Goal: Task Accomplishment & Management: Manage account settings

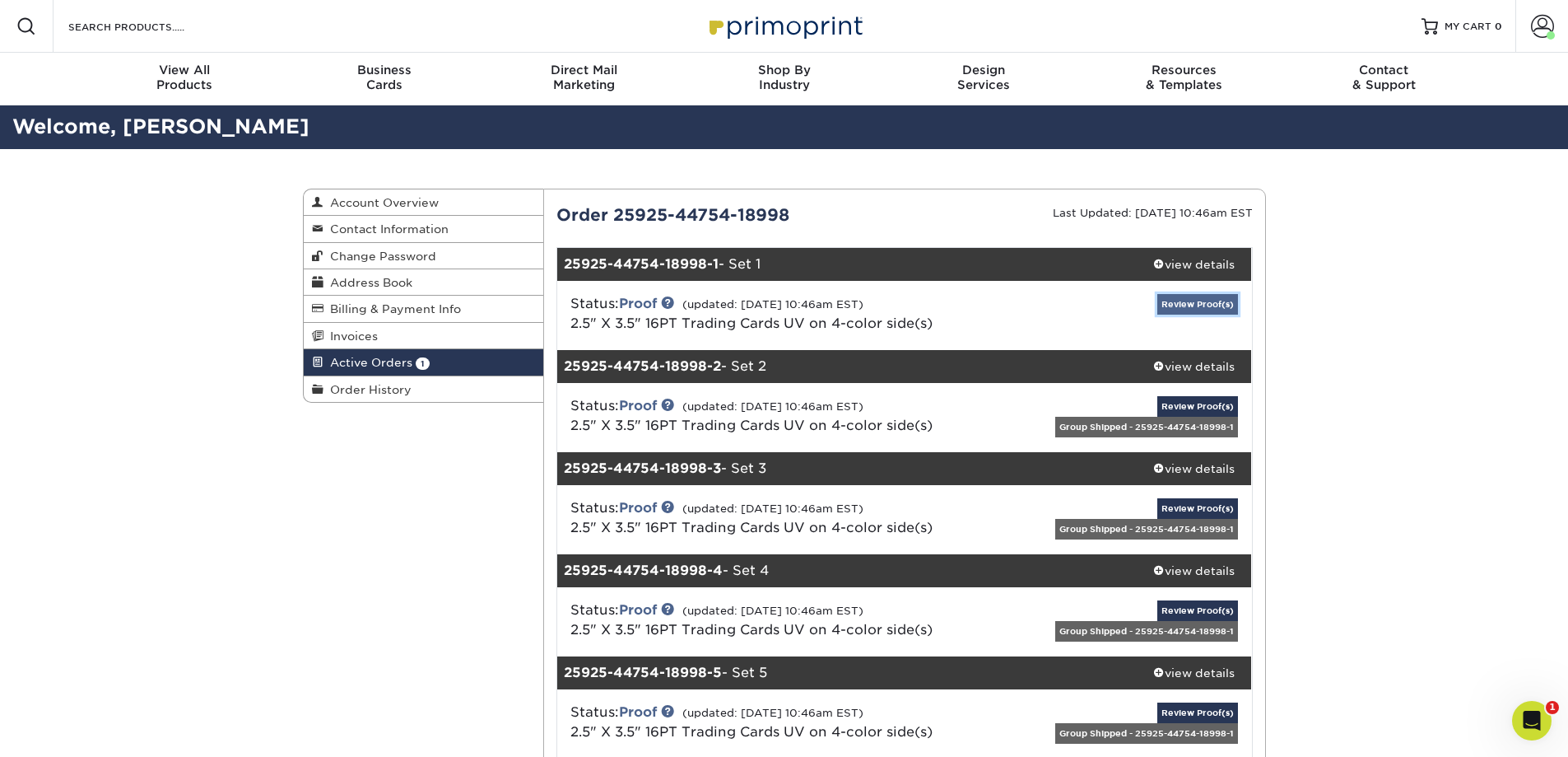
click at [1194, 300] on link "Review Proof(s)" at bounding box center [1198, 304] width 81 height 21
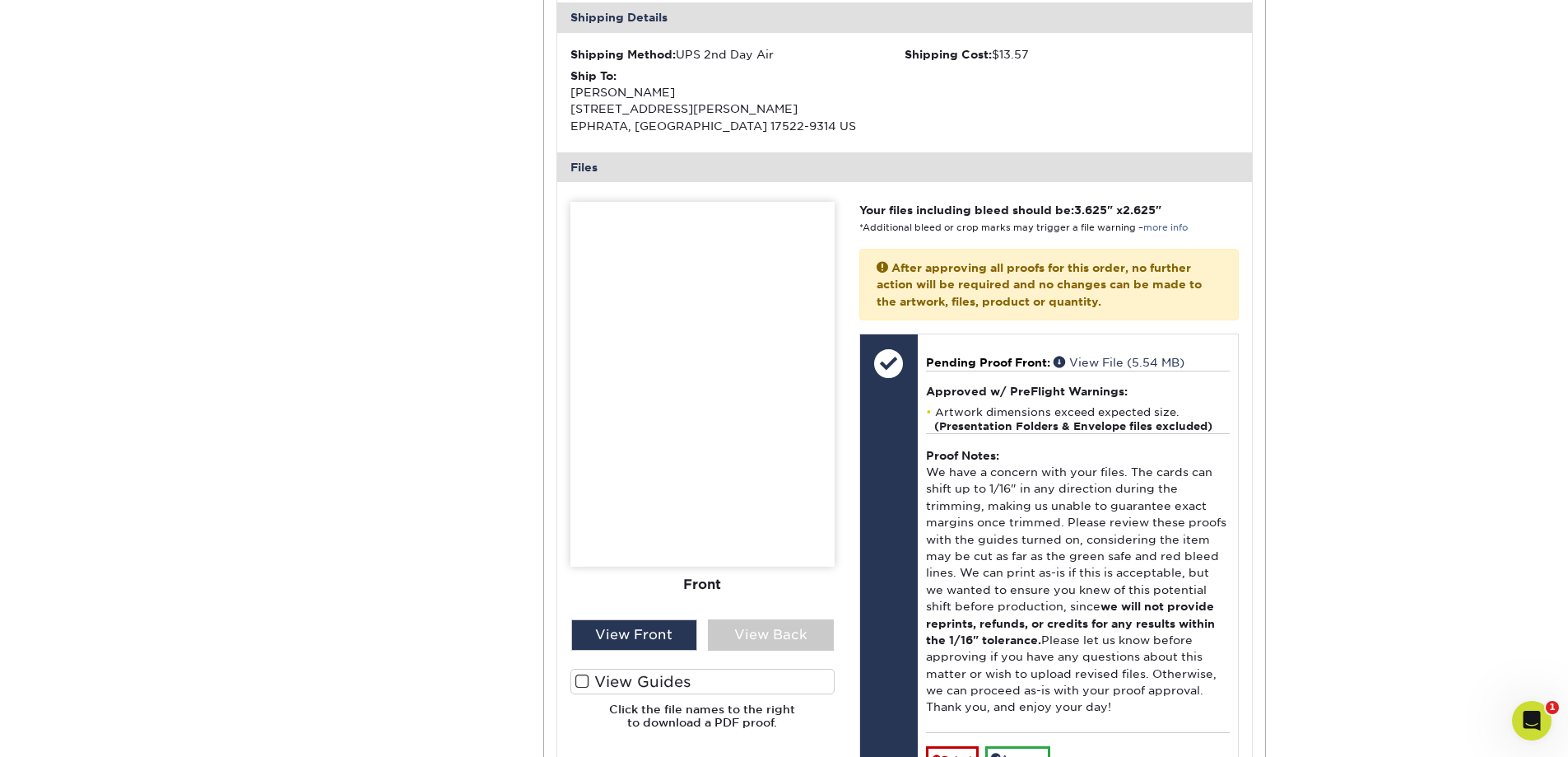
scroll to position [577, 0]
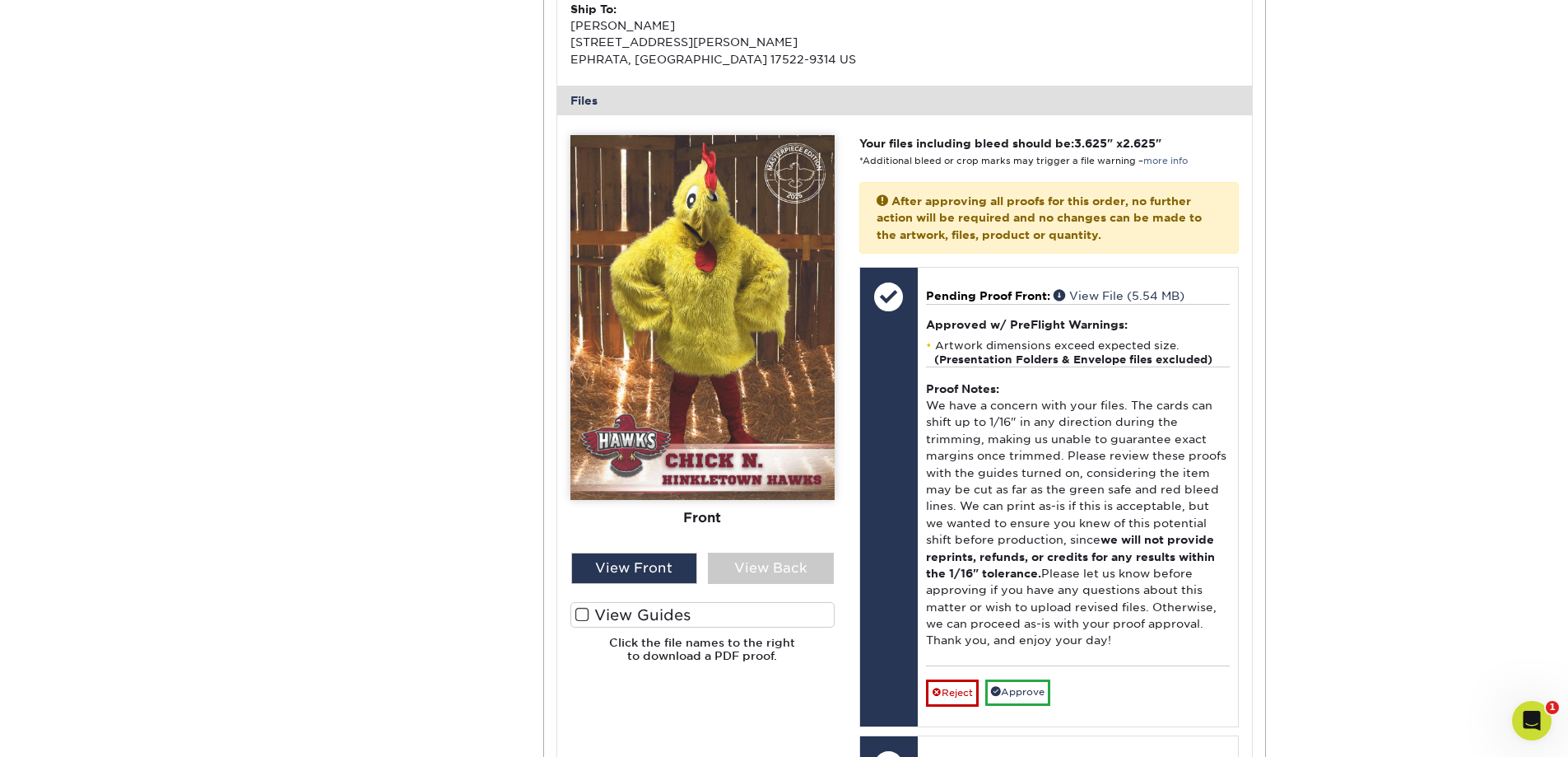
click at [621, 614] on label "View Guides" at bounding box center [703, 615] width 264 height 26
click at [0, 0] on input "View Guides" at bounding box center [0, 0] width 0 height 0
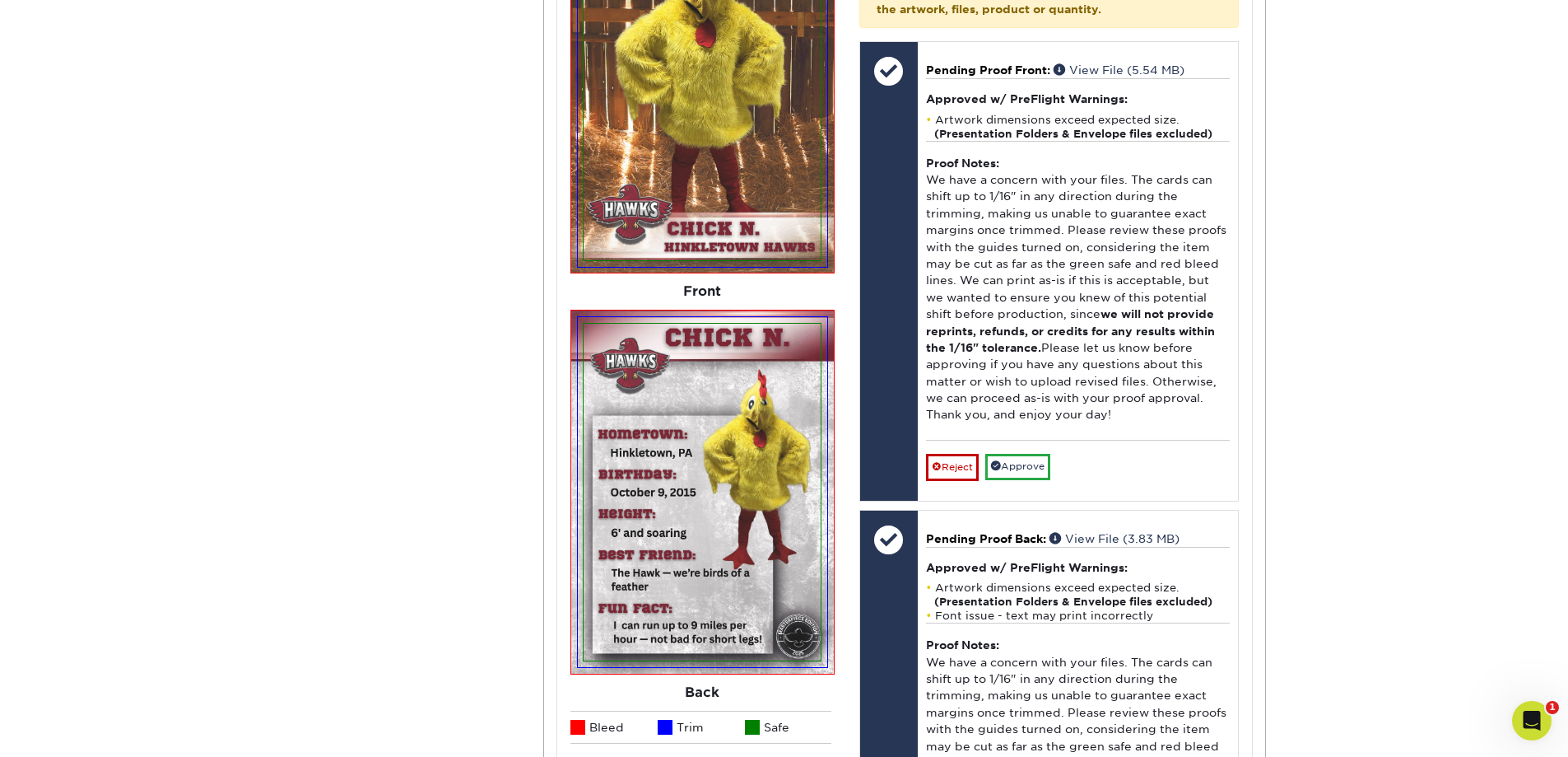
scroll to position [824, 0]
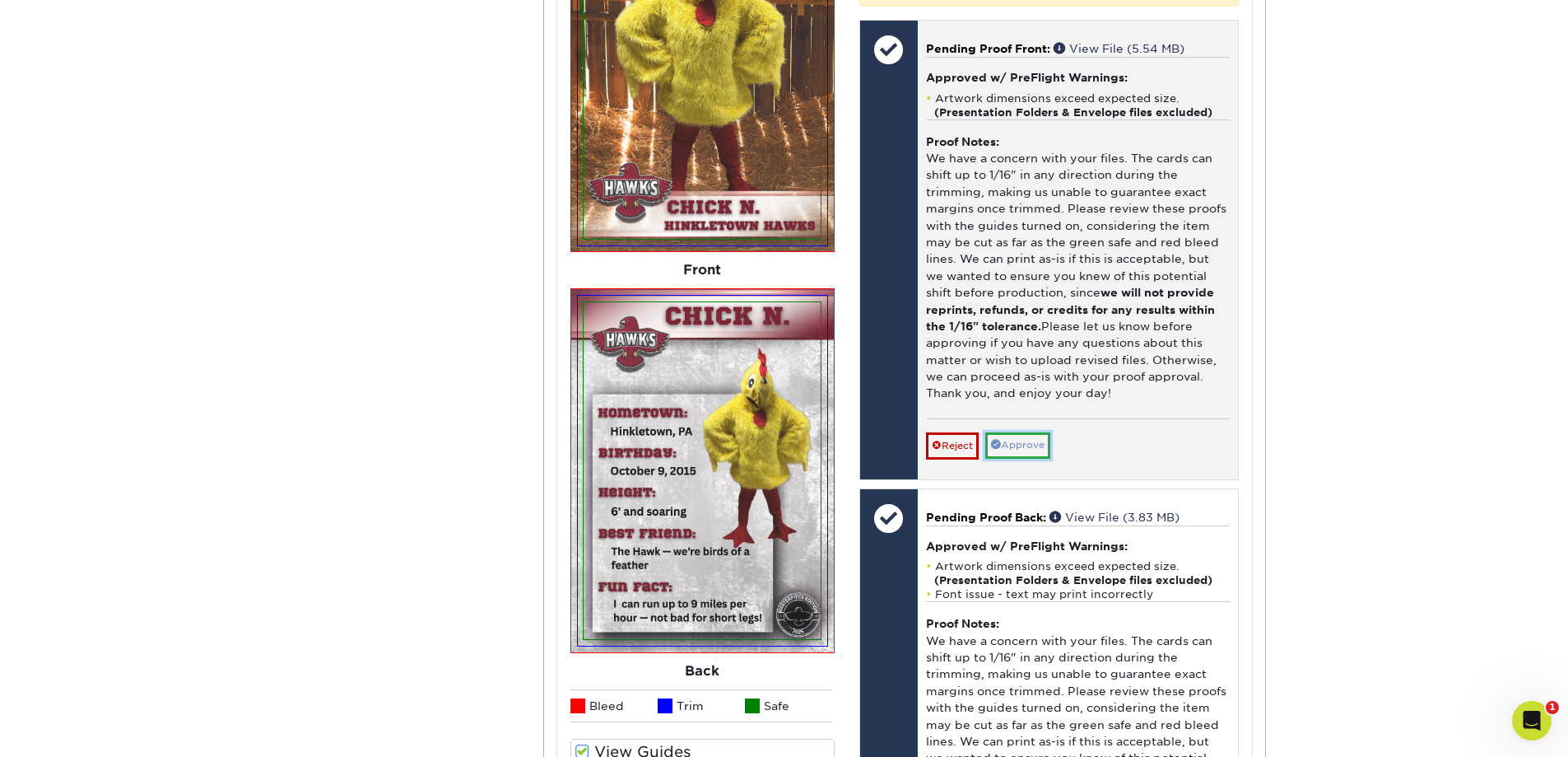
click at [1032, 440] on link "Approve" at bounding box center [1018, 445] width 65 height 26
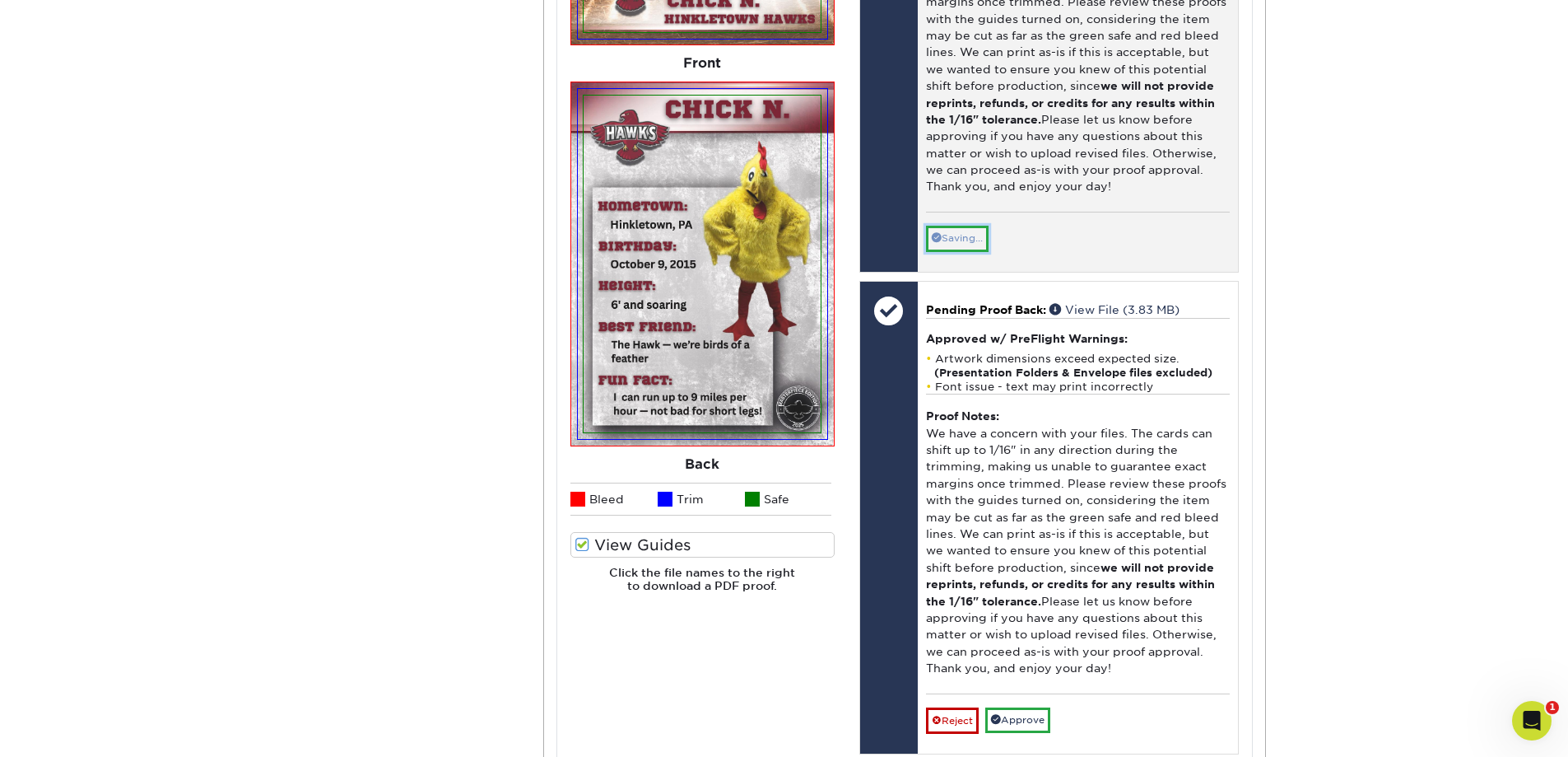
scroll to position [1071, 0]
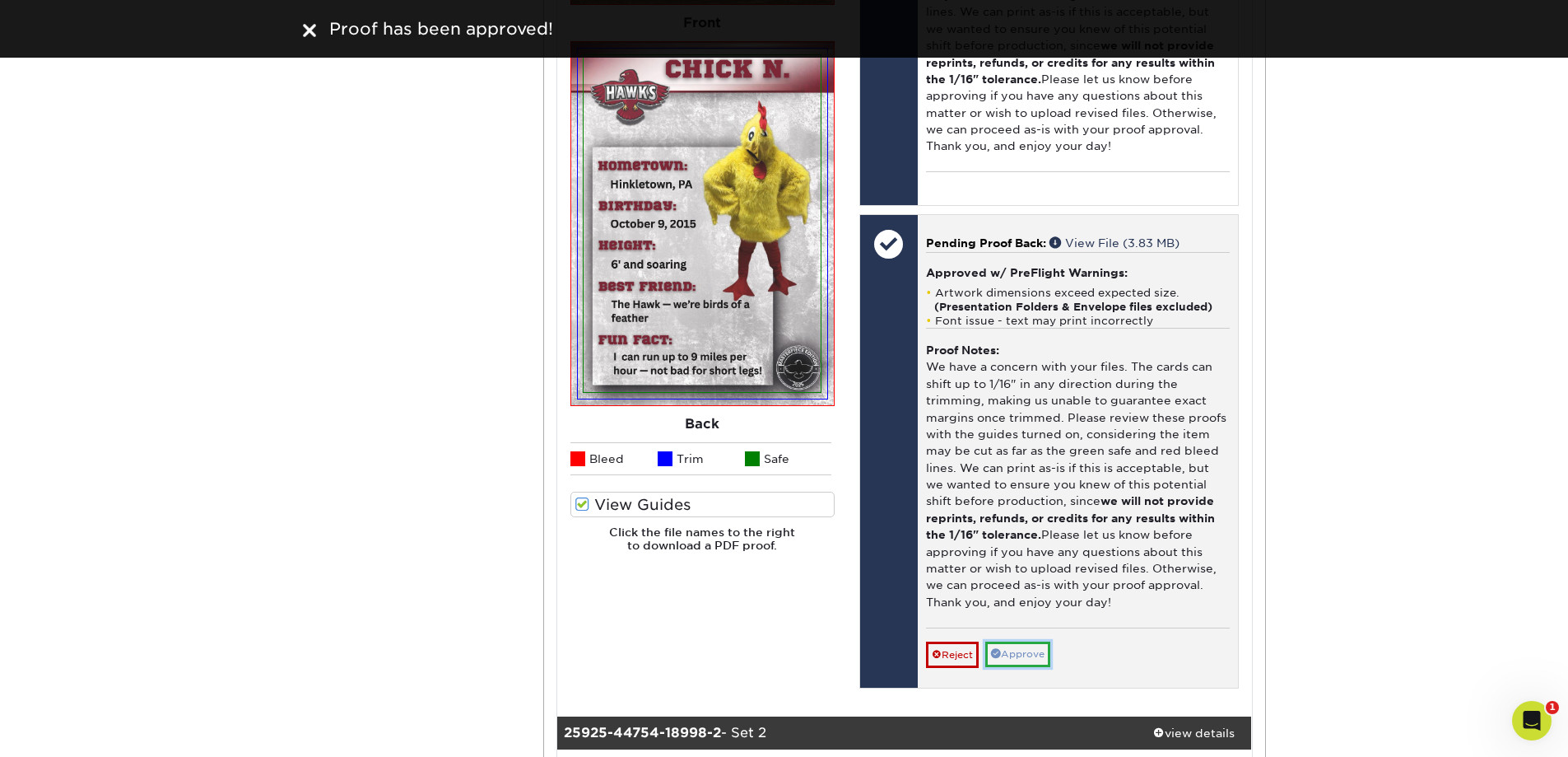
click at [1035, 652] on link "Approve" at bounding box center [1018, 655] width 65 height 26
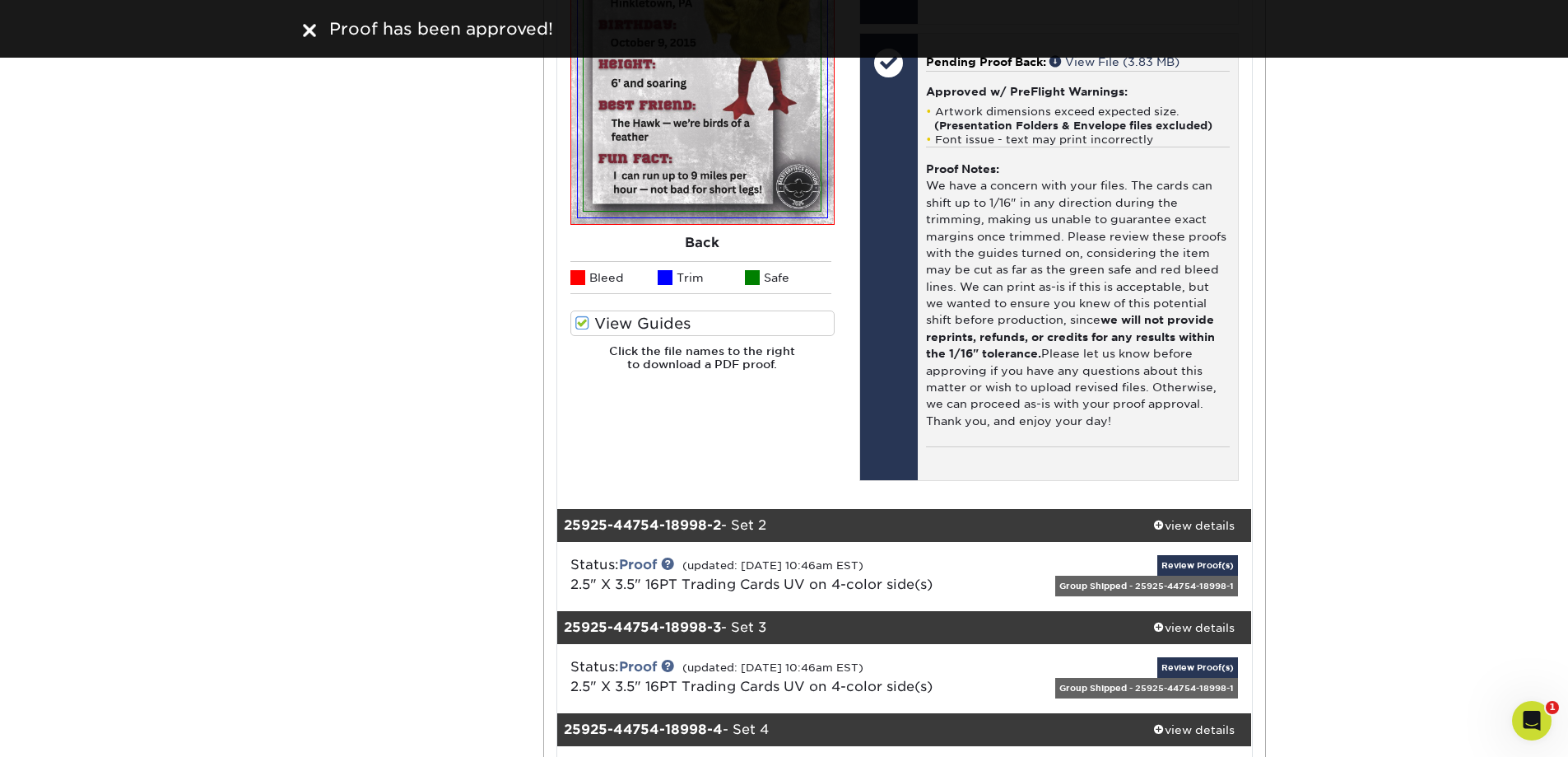
scroll to position [1401, 0]
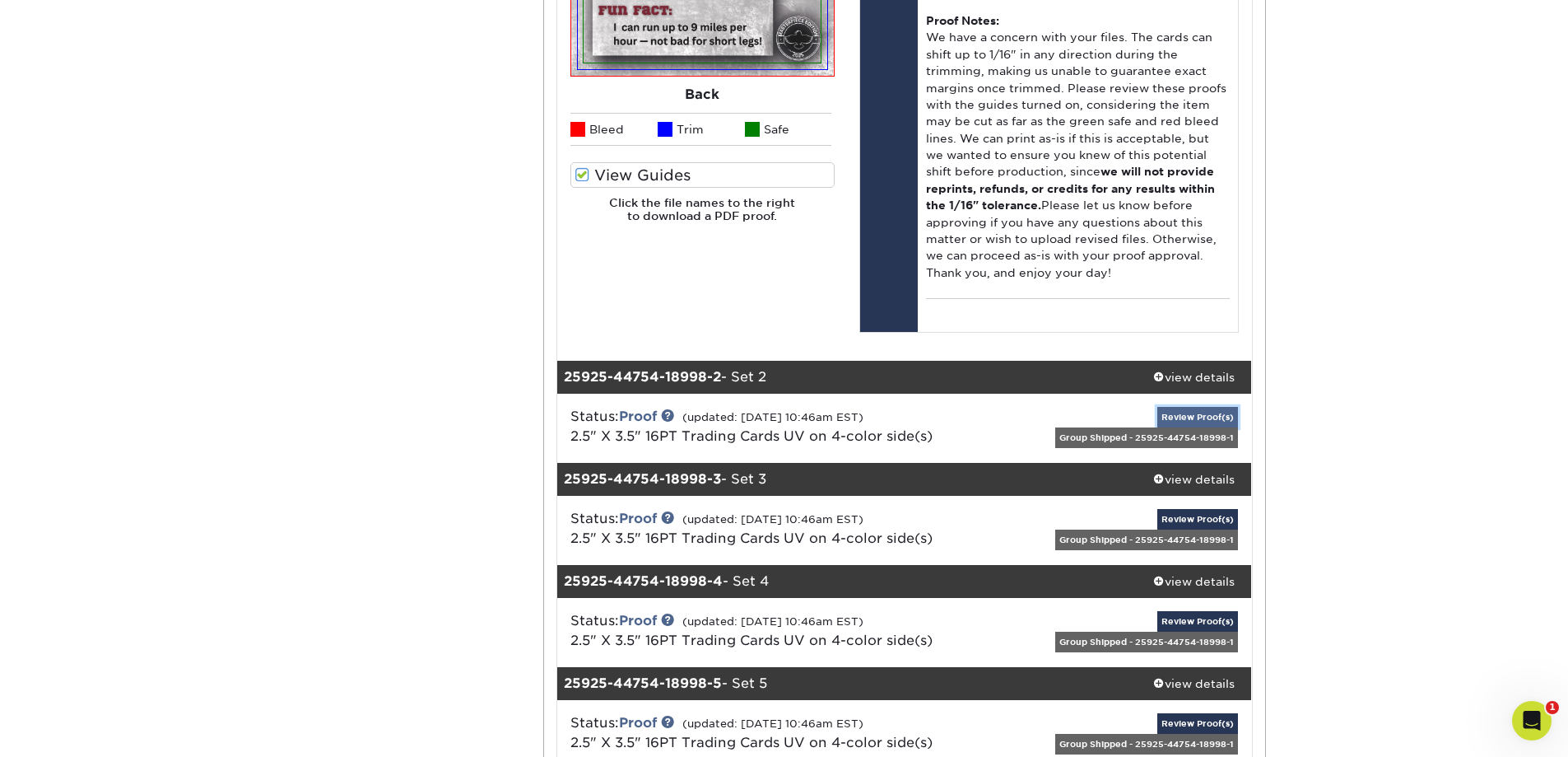
click at [1191, 416] on link "Review Proof(s)" at bounding box center [1198, 418] width 81 height 21
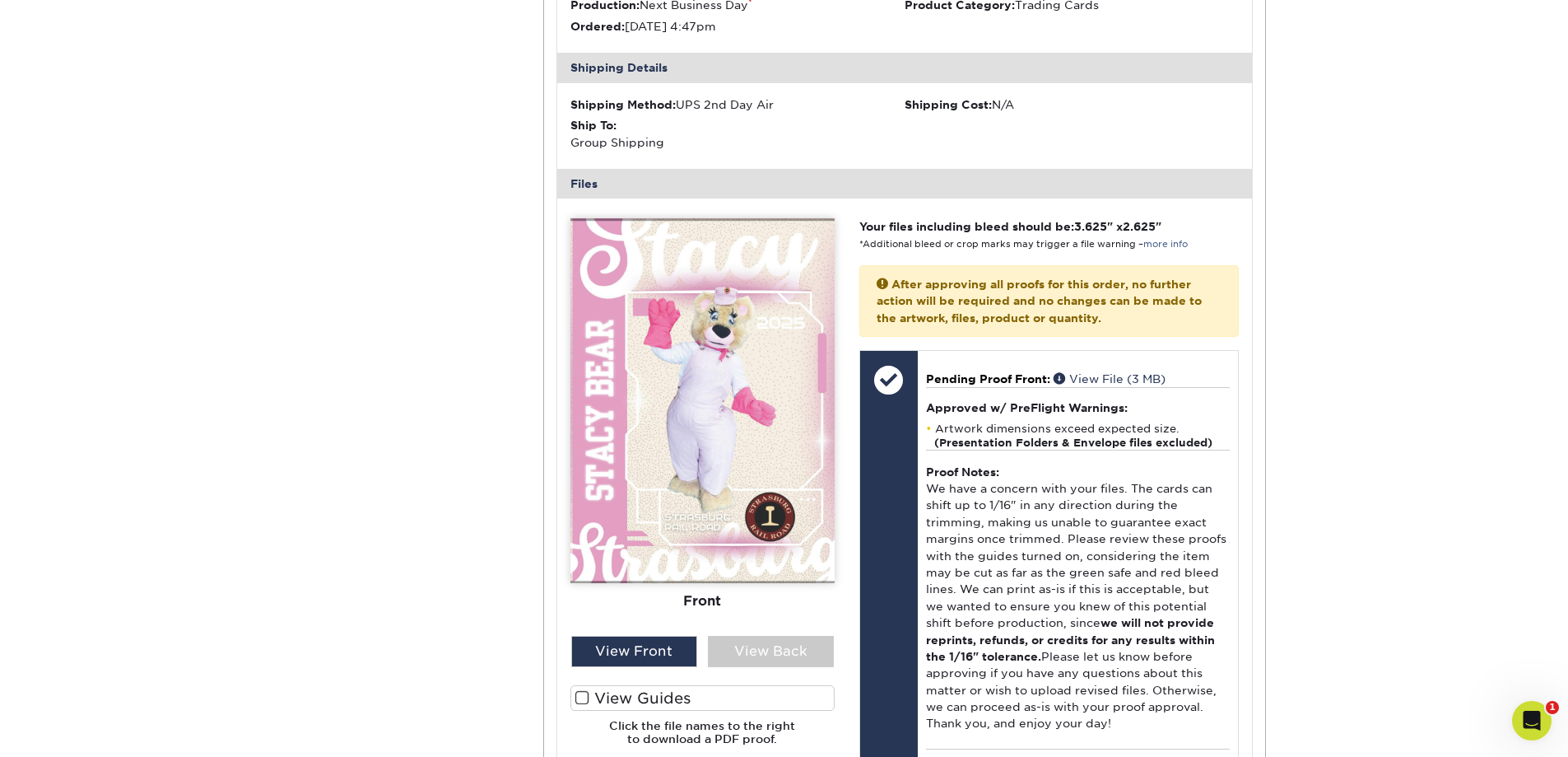
scroll to position [1977, 0]
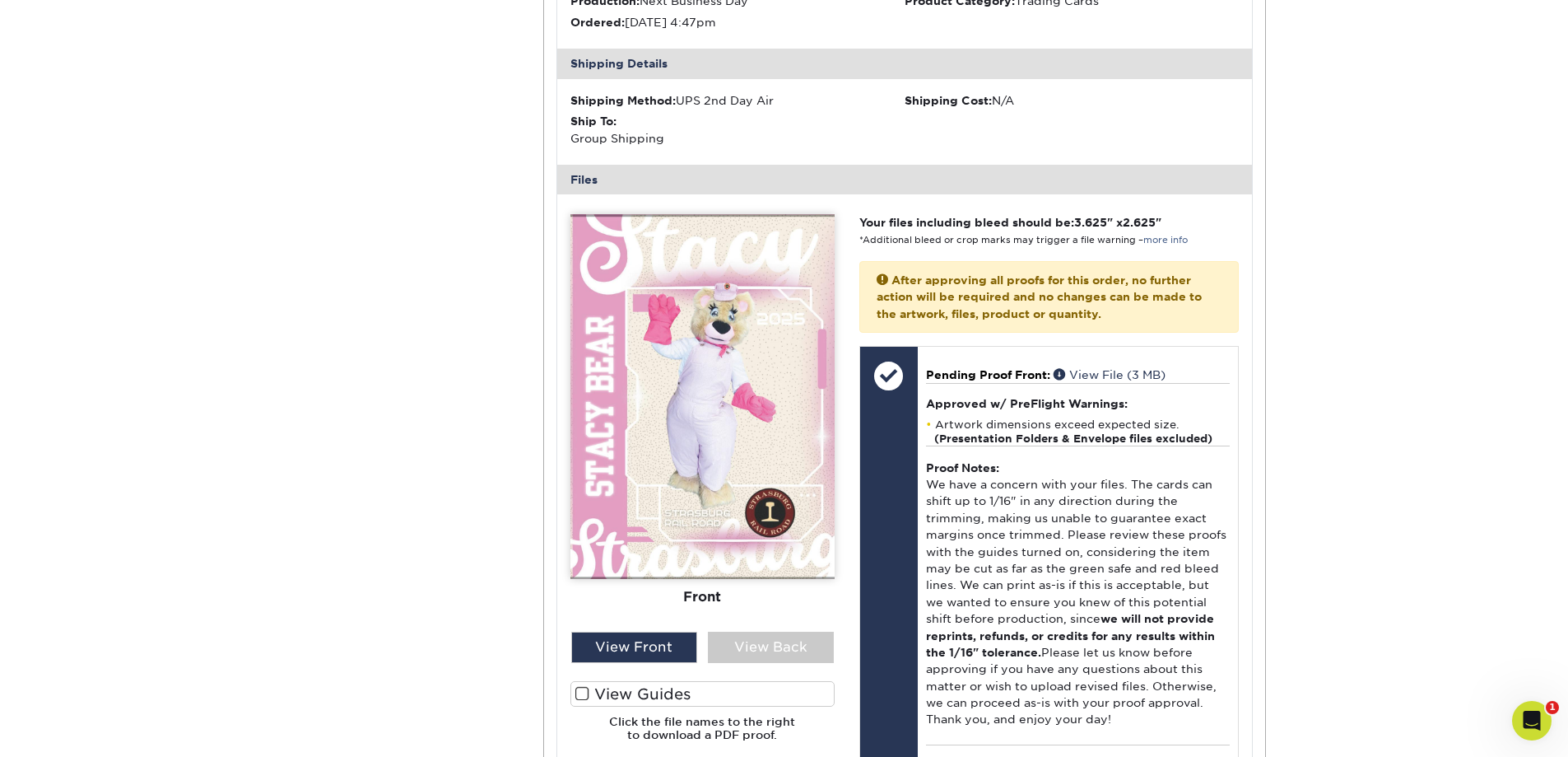
click at [628, 700] on label "View Guides" at bounding box center [703, 694] width 264 height 26
click at [0, 0] on input "View Guides" at bounding box center [0, 0] width 0 height 0
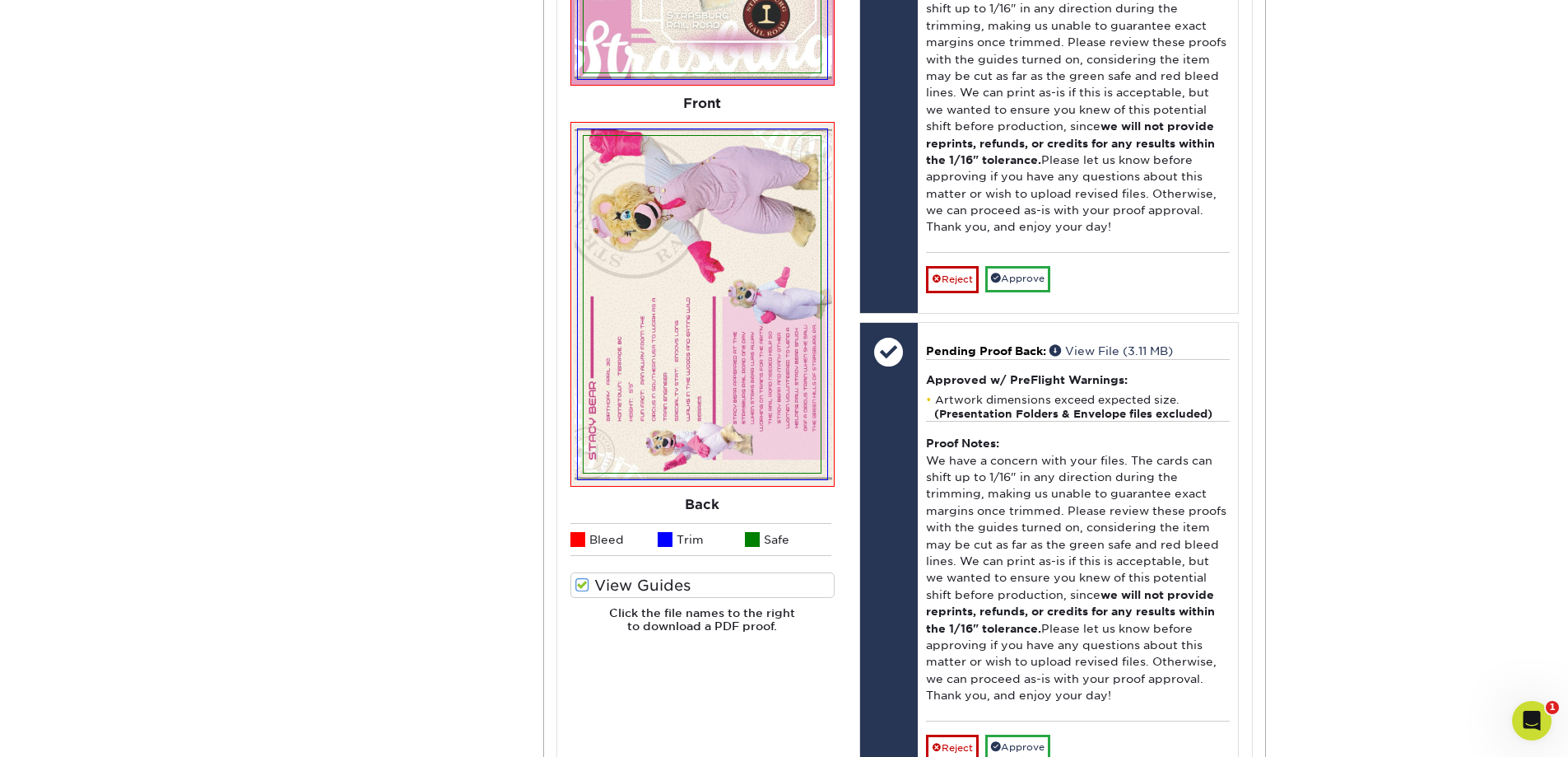
scroll to position [2472, 0]
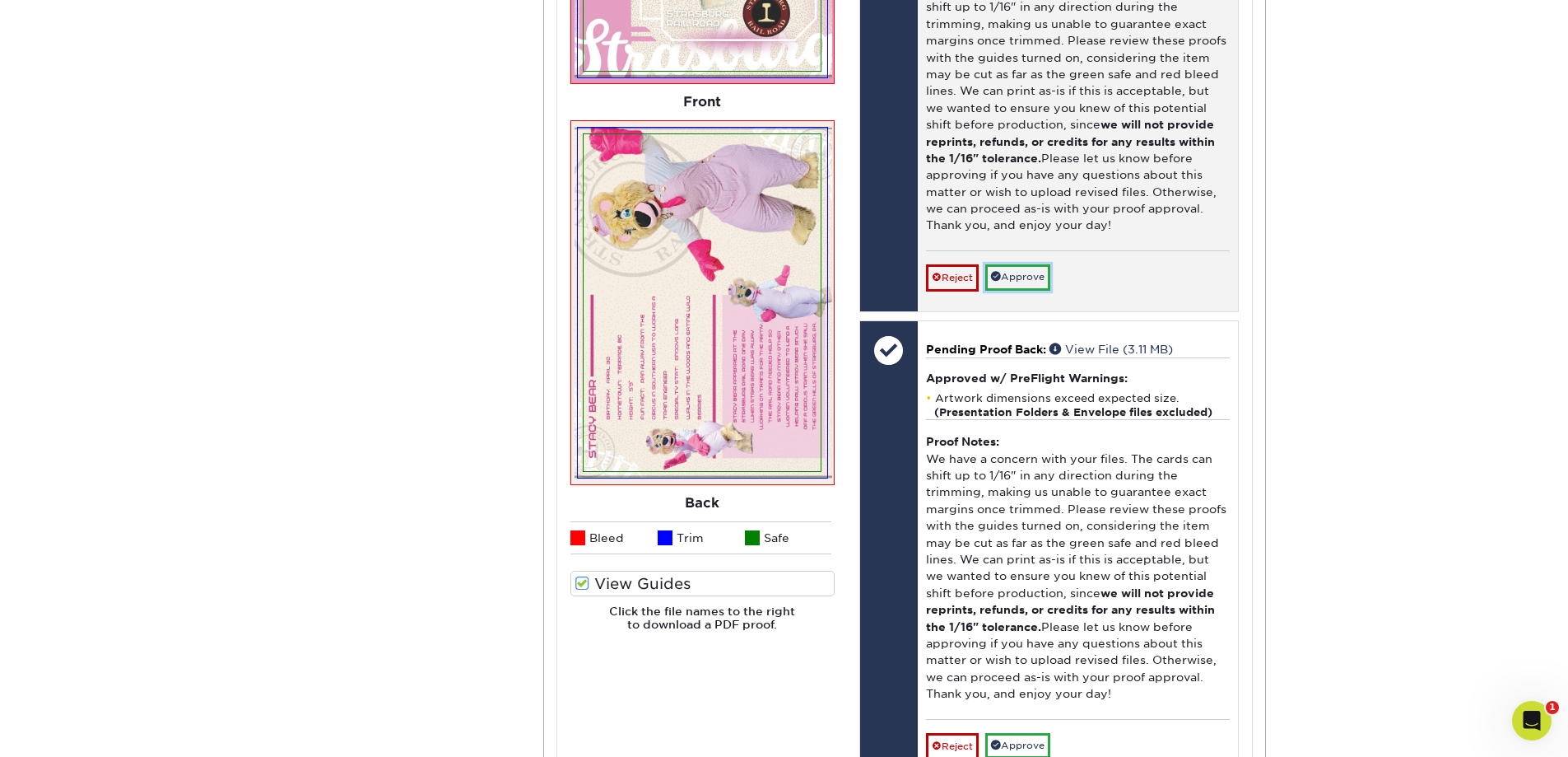
click at [1031, 276] on link "Approve" at bounding box center [1018, 277] width 65 height 26
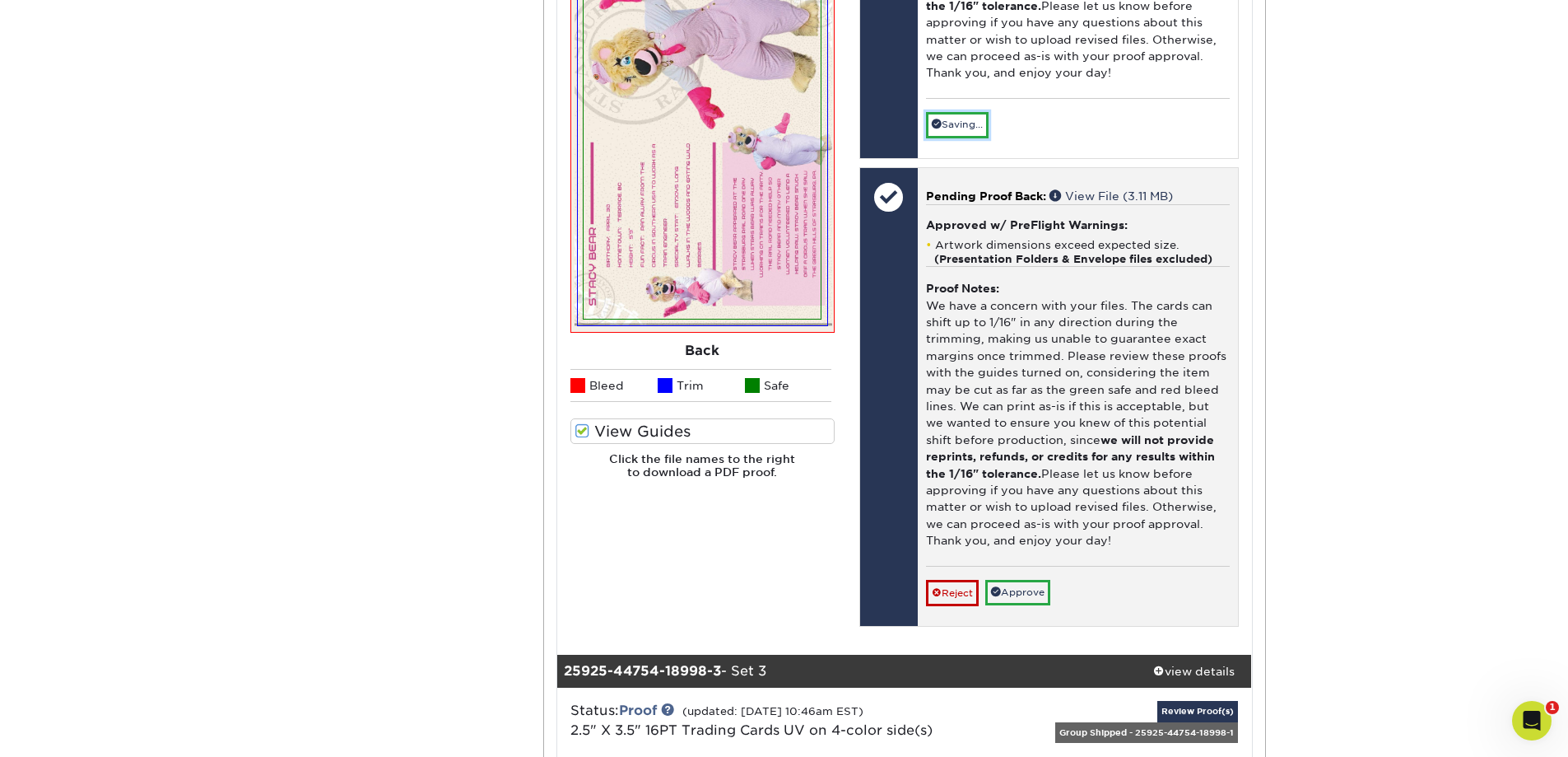
scroll to position [2636, 0]
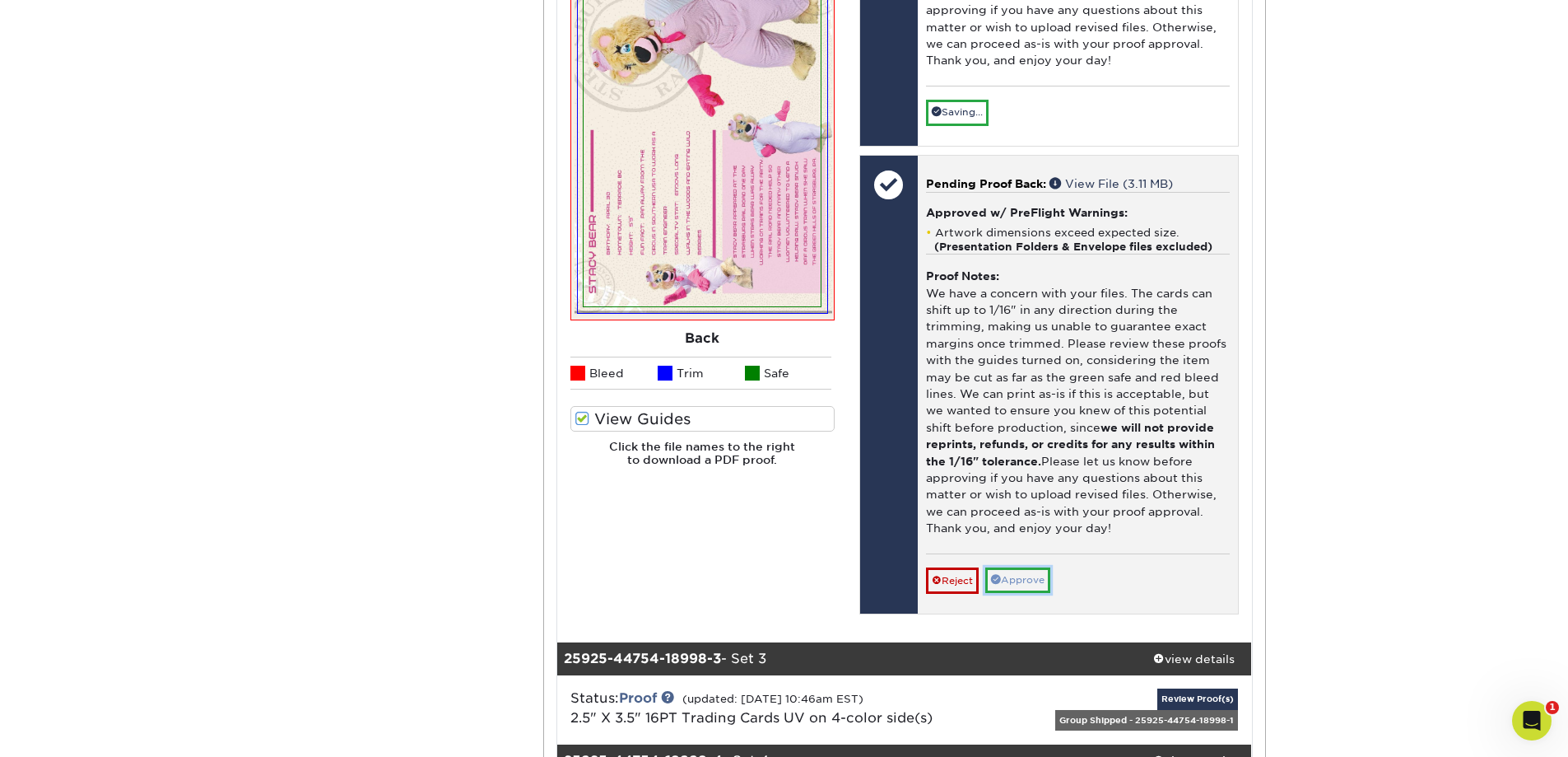
click at [1030, 580] on link "Approve" at bounding box center [1018, 580] width 65 height 26
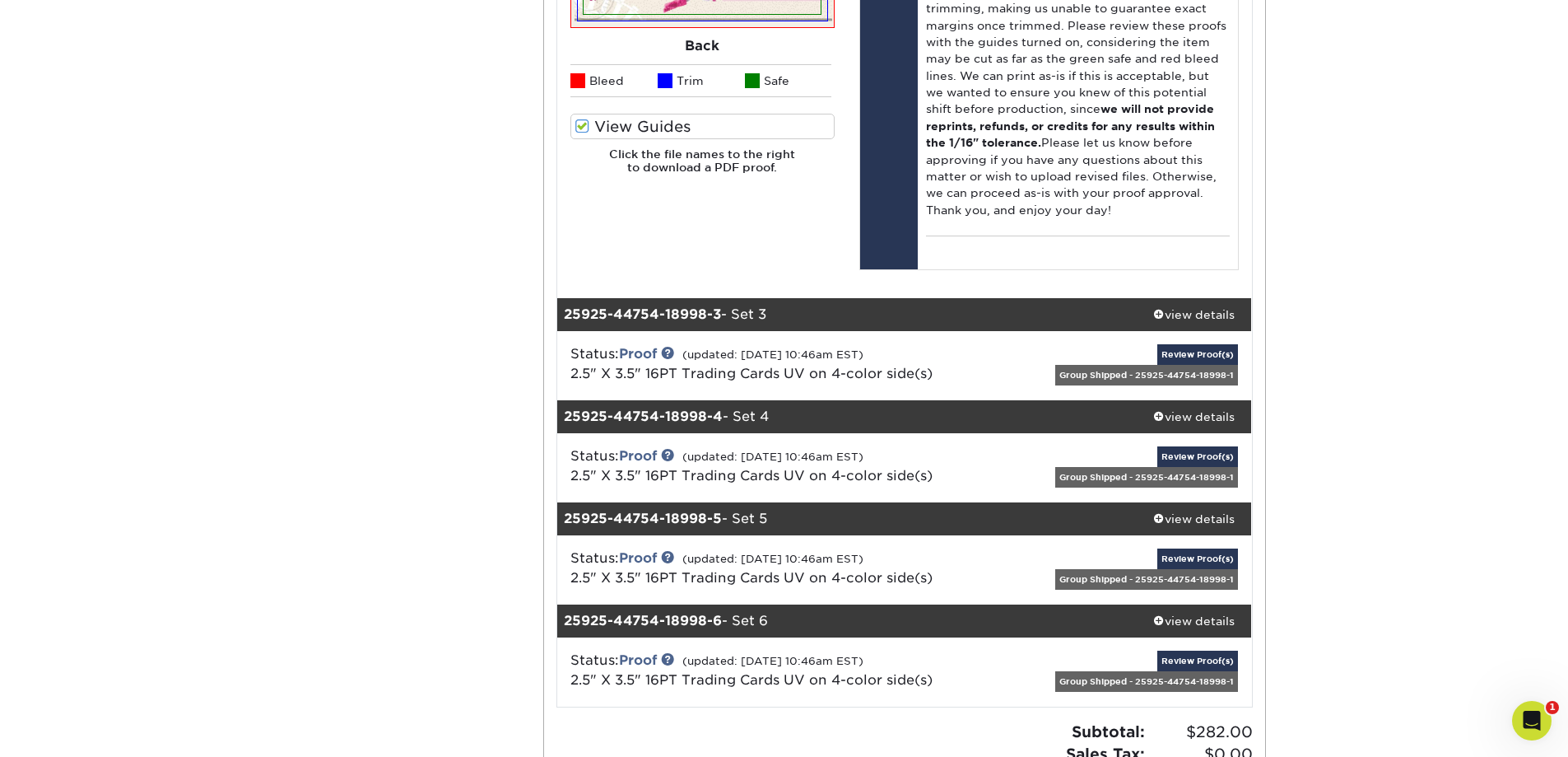
scroll to position [2965, 0]
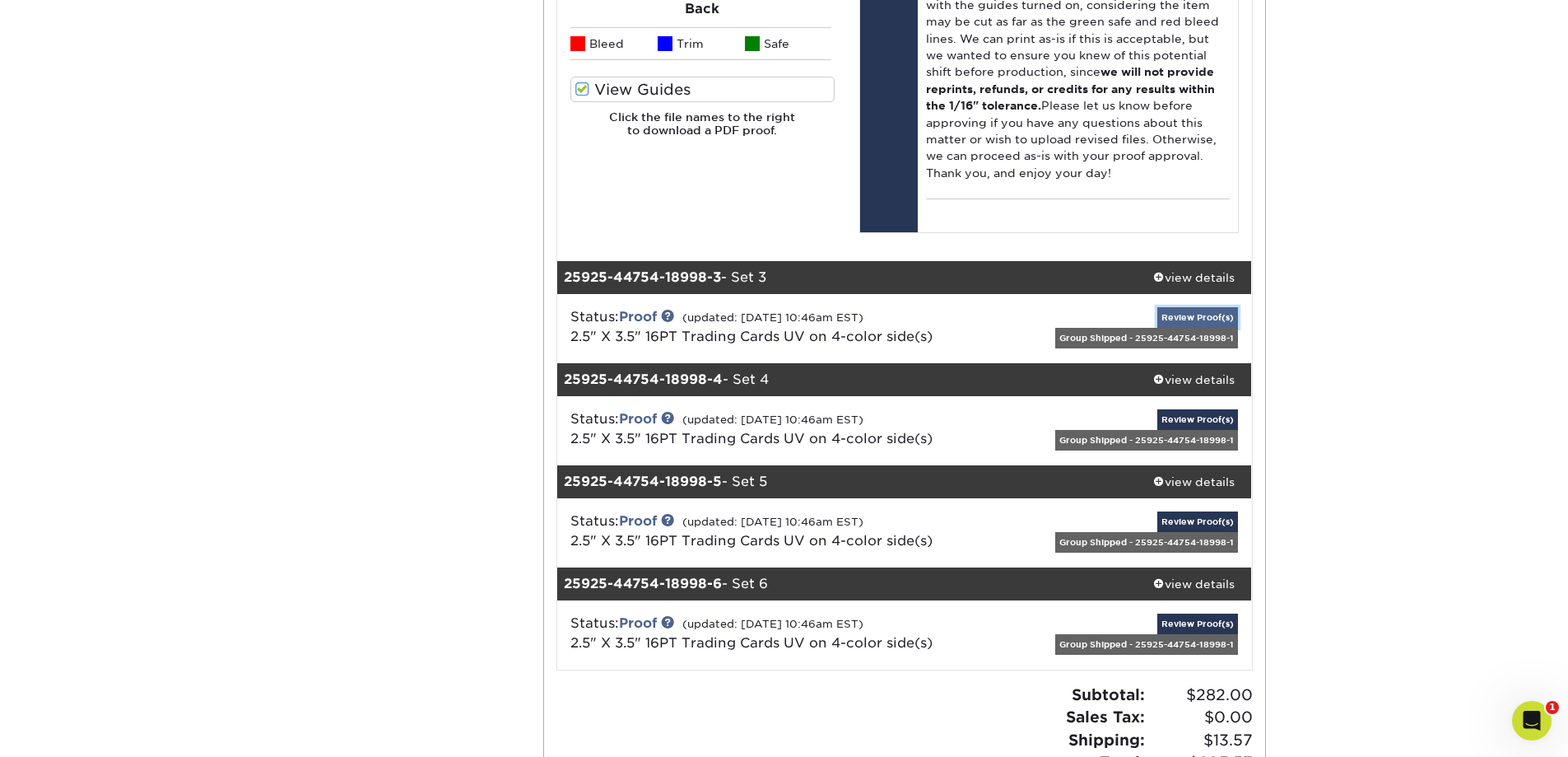
click at [1182, 313] on link "Review Proof(s)" at bounding box center [1198, 317] width 81 height 21
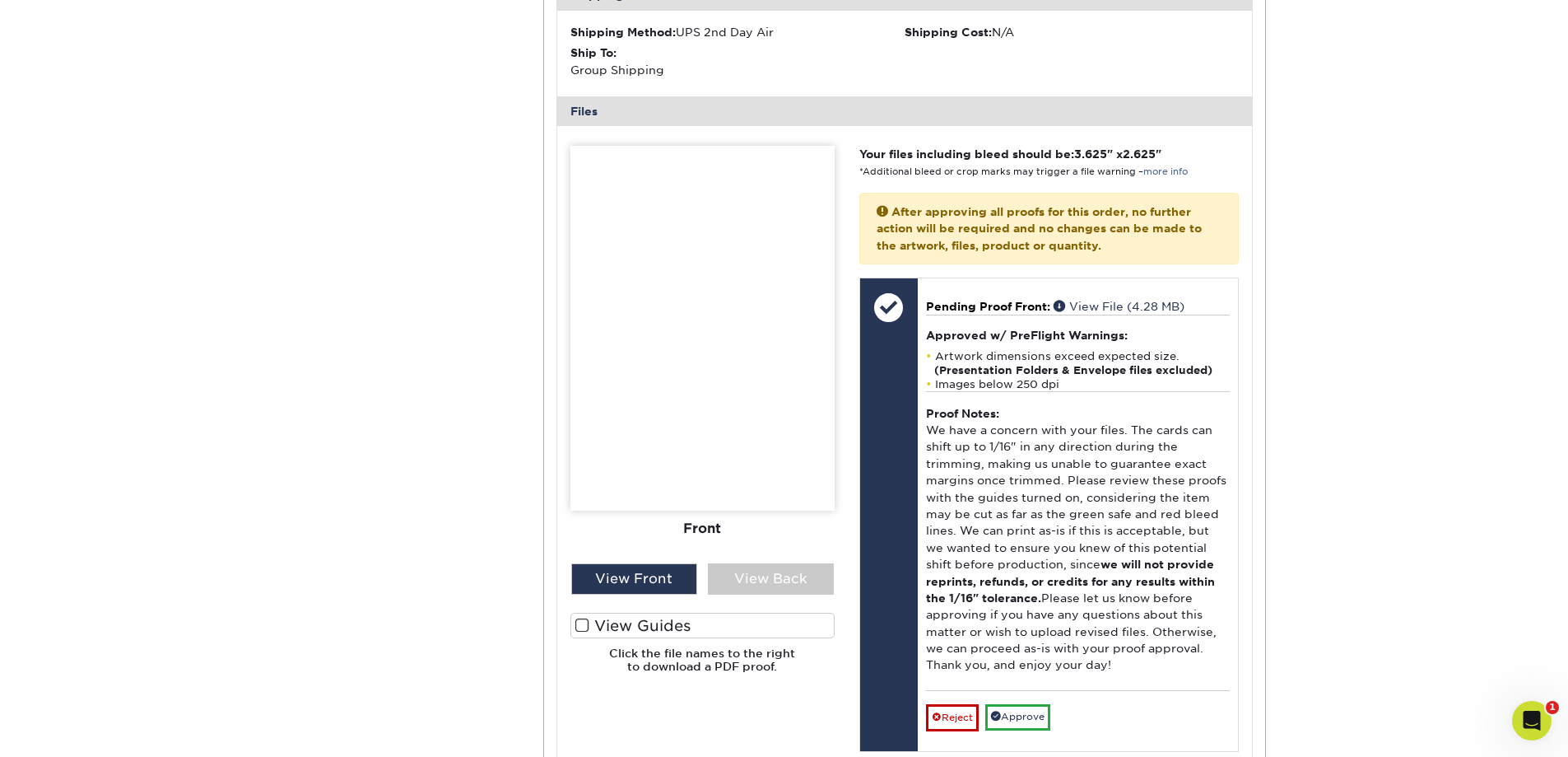
scroll to position [3542, 0]
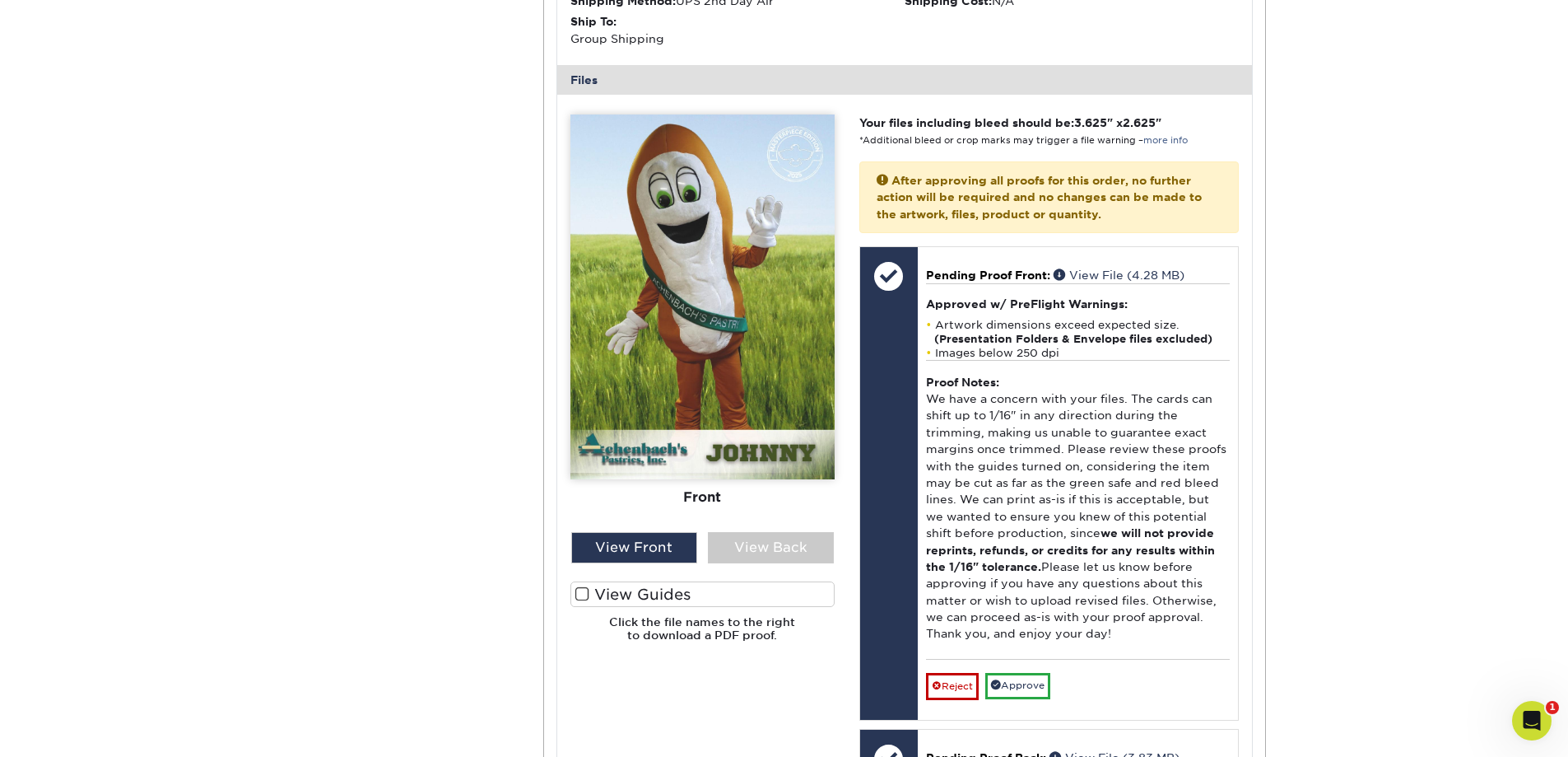
click at [588, 598] on span at bounding box center [583, 594] width 14 height 15
click at [0, 0] on input "View Guides" at bounding box center [0, 0] width 0 height 0
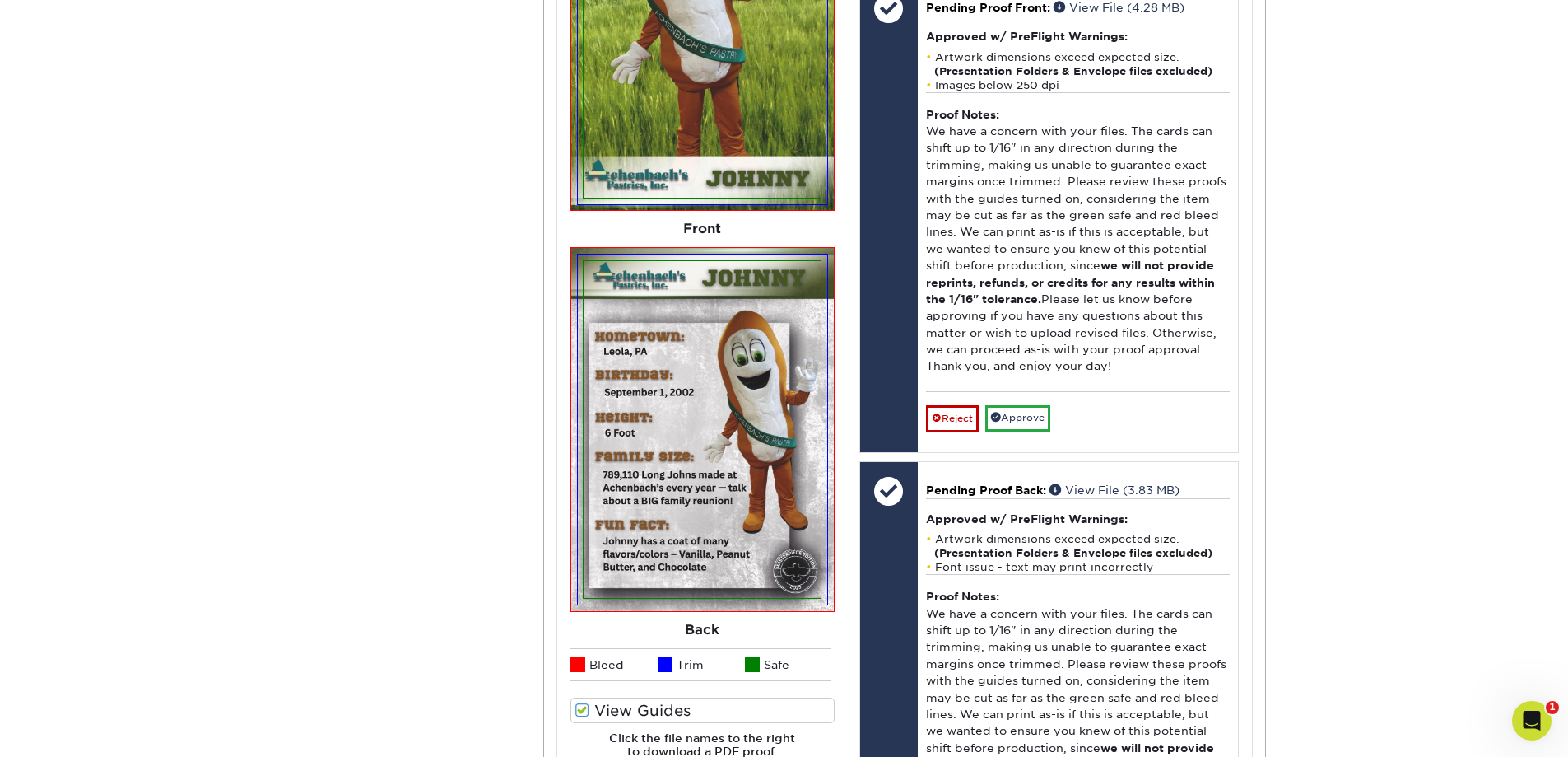
scroll to position [3872, 0]
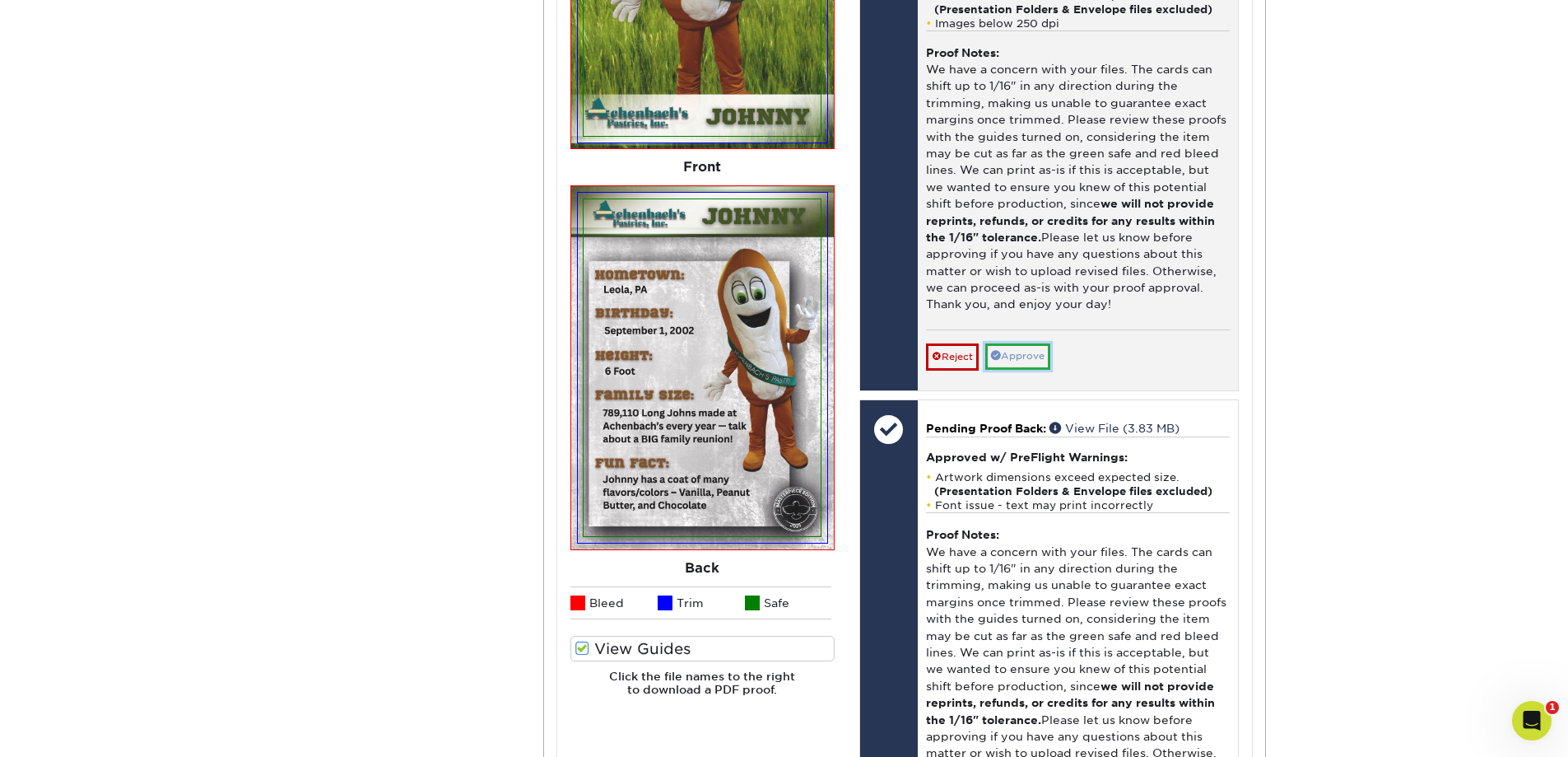
click at [1032, 352] on link "Approve" at bounding box center [1018, 357] width 65 height 26
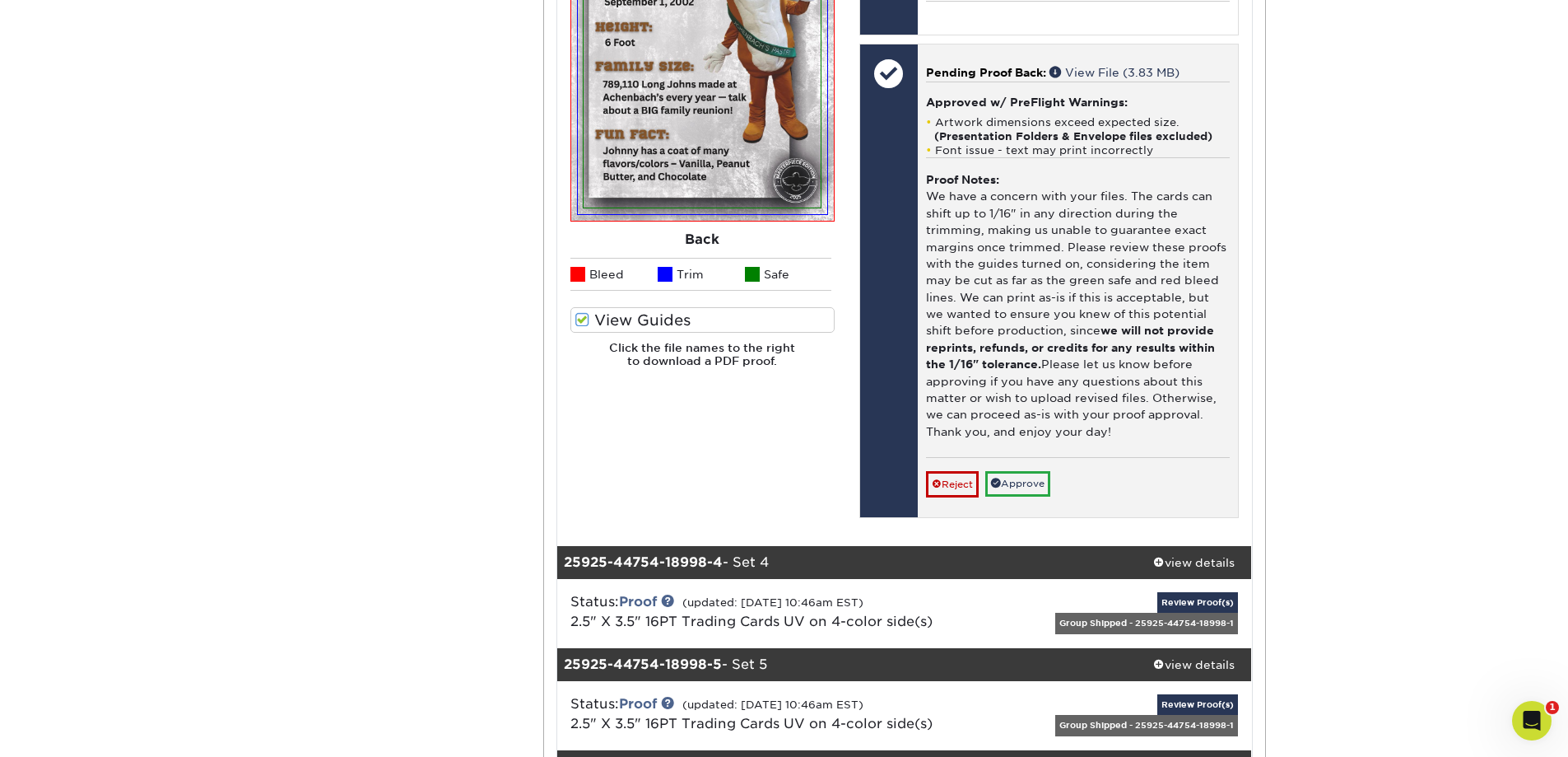
scroll to position [4202, 0]
click at [1019, 485] on link "Approve" at bounding box center [1018, 484] width 65 height 26
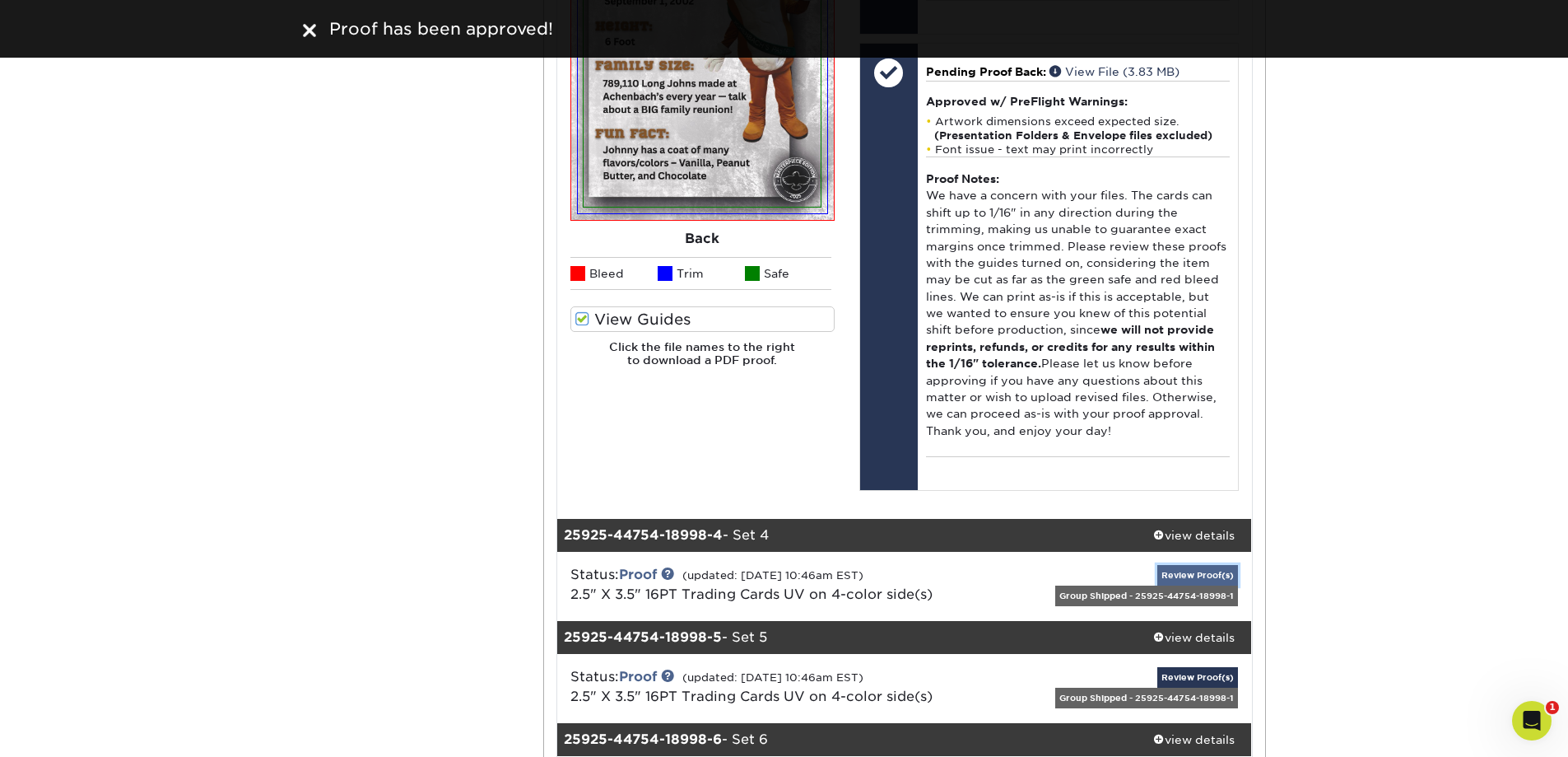
click at [1192, 574] on link "Review Proof(s)" at bounding box center [1198, 575] width 81 height 21
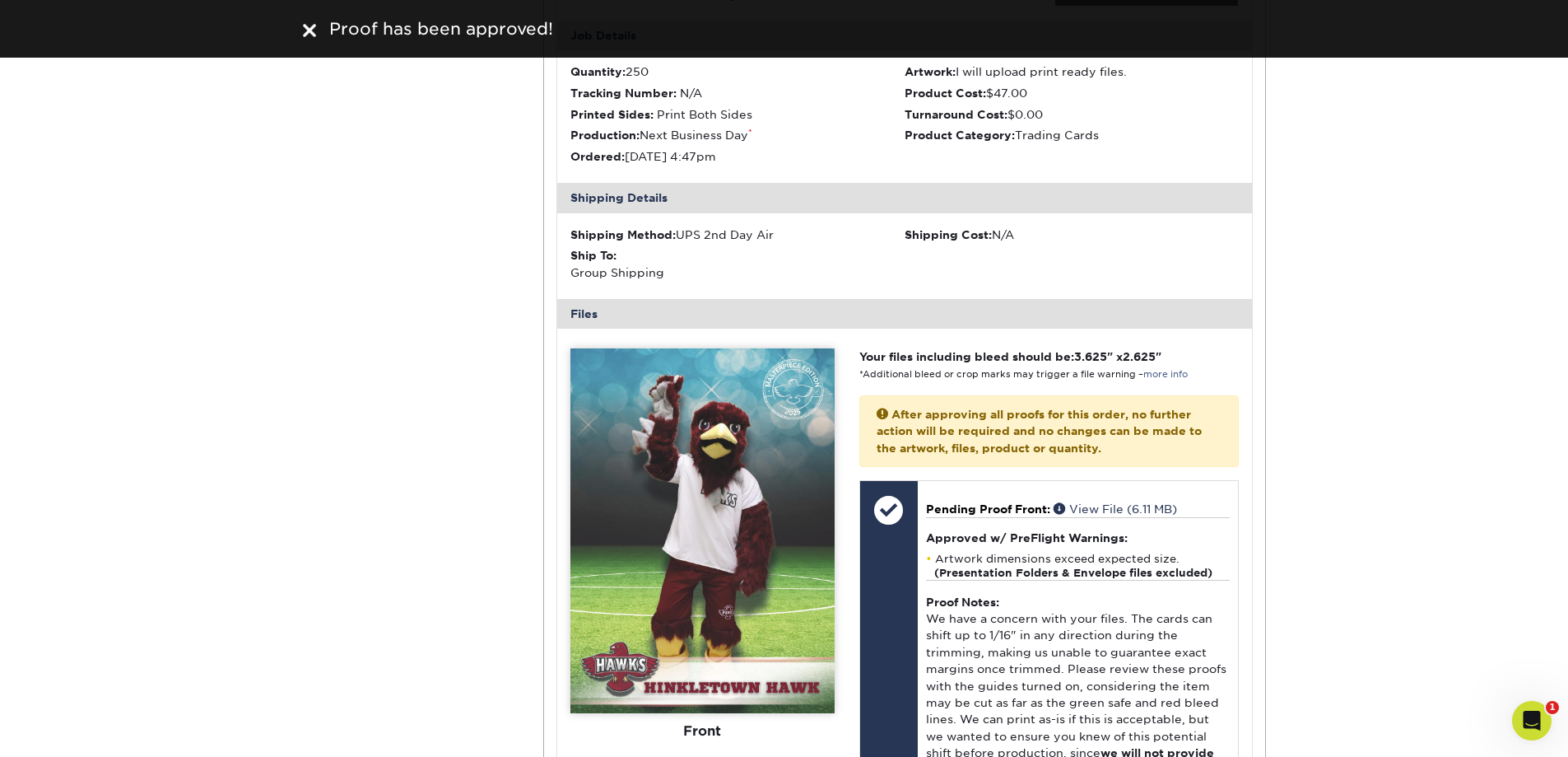
scroll to position [5025, 0]
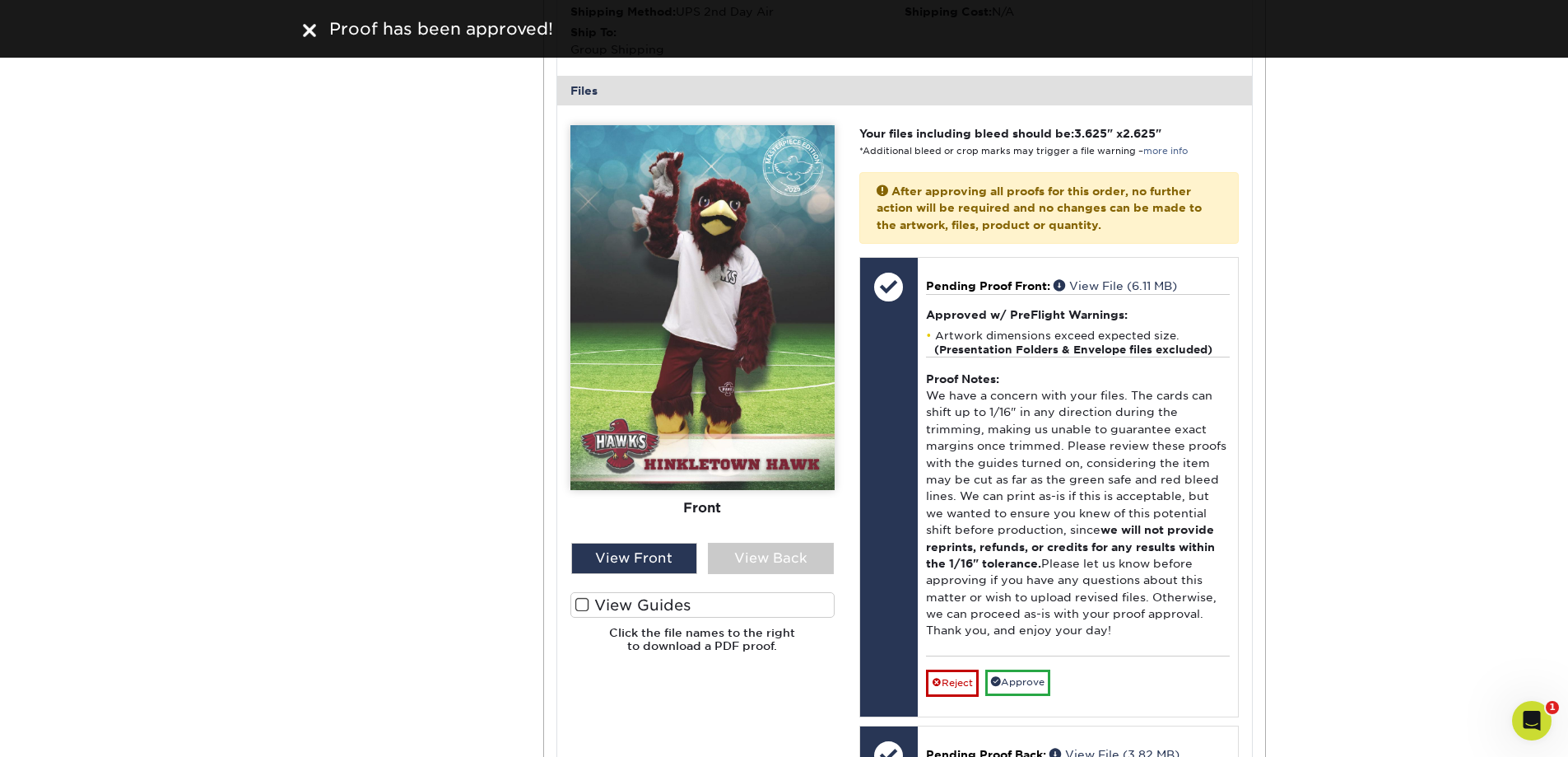
click at [642, 610] on label "View Guides" at bounding box center [703, 605] width 264 height 26
click at [0, 0] on input "View Guides" at bounding box center [0, 0] width 0 height 0
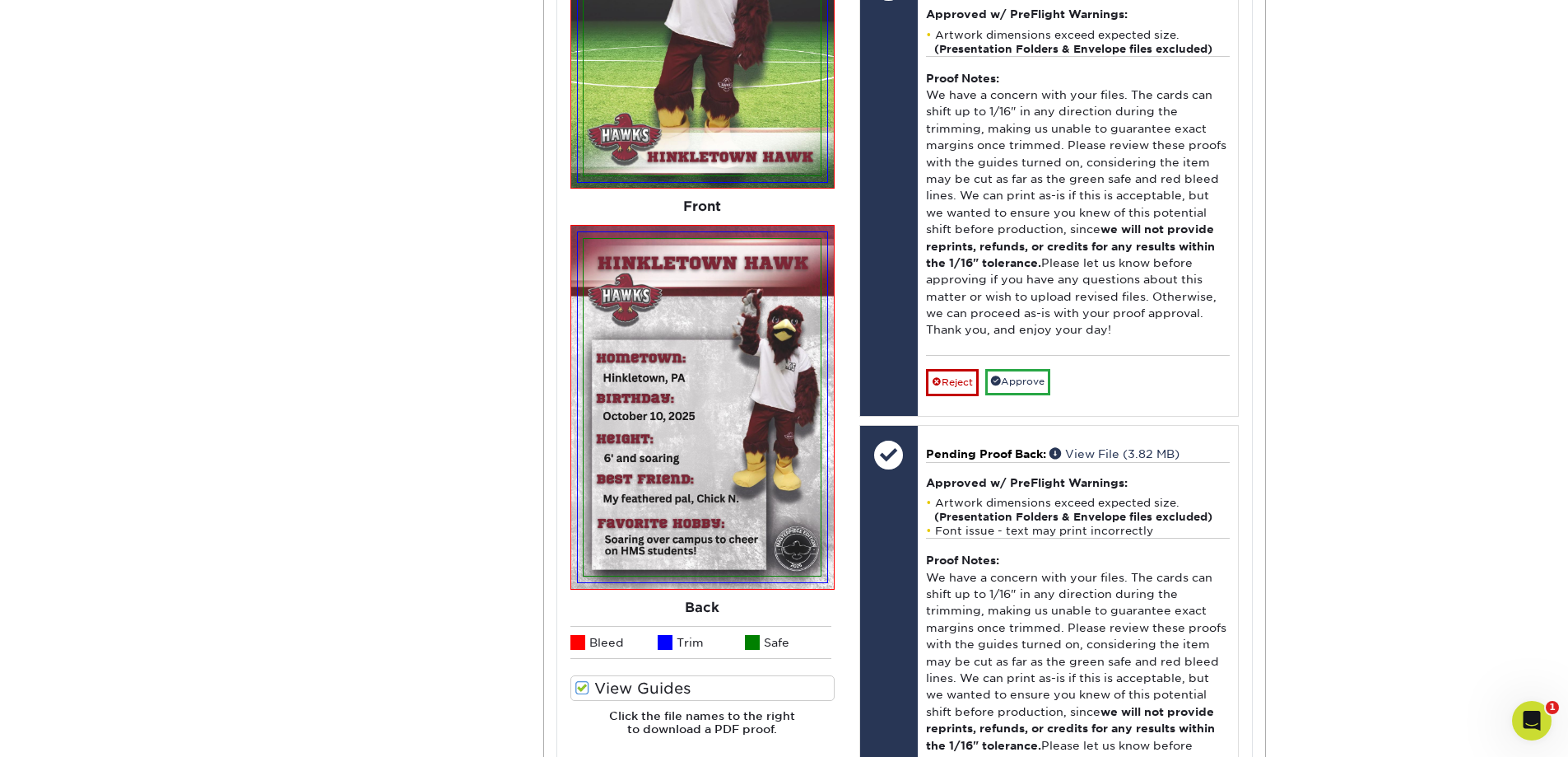
scroll to position [5355, 0]
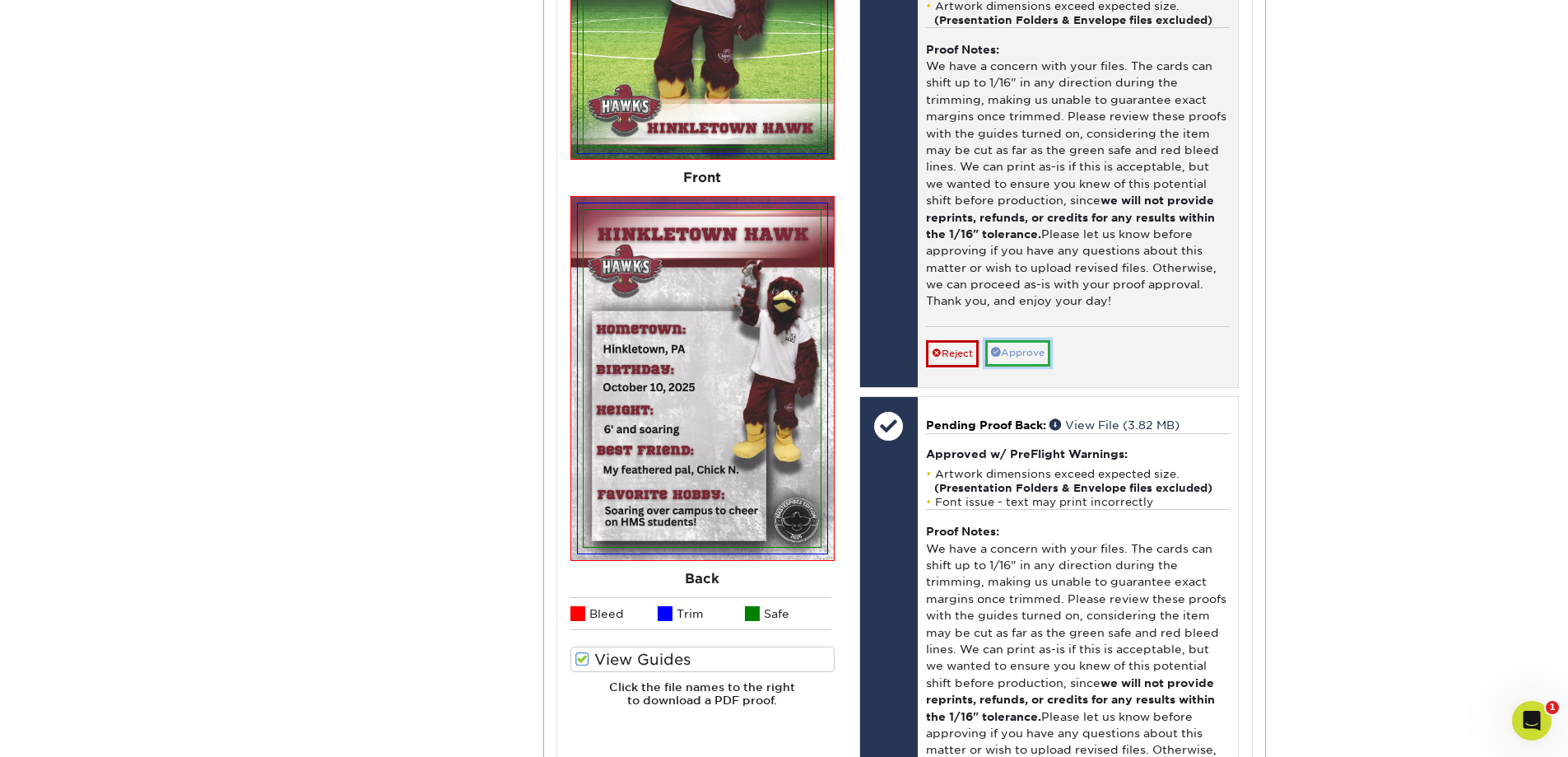
click at [1028, 353] on link "Approve" at bounding box center [1018, 353] width 65 height 26
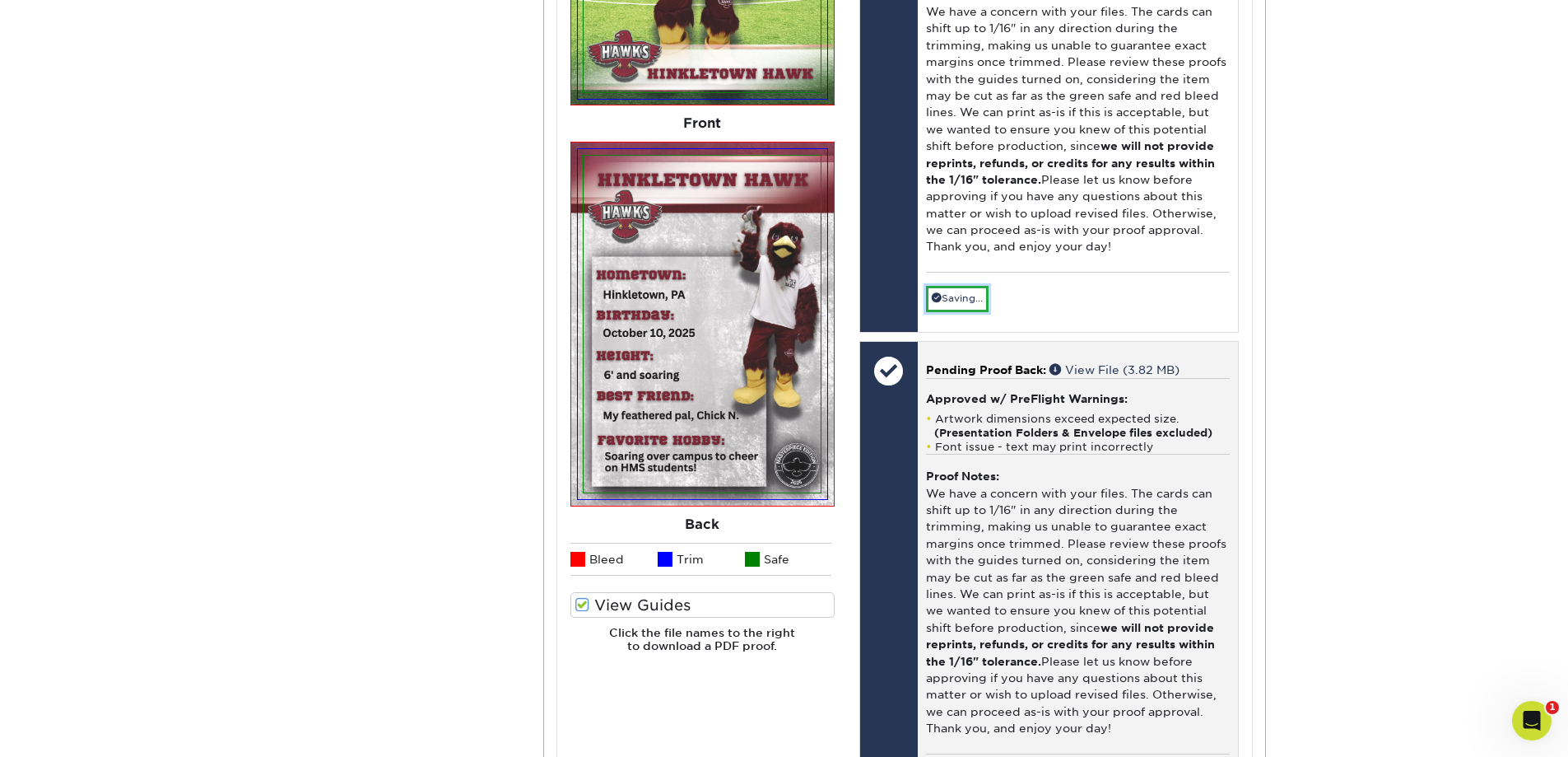
scroll to position [5684, 0]
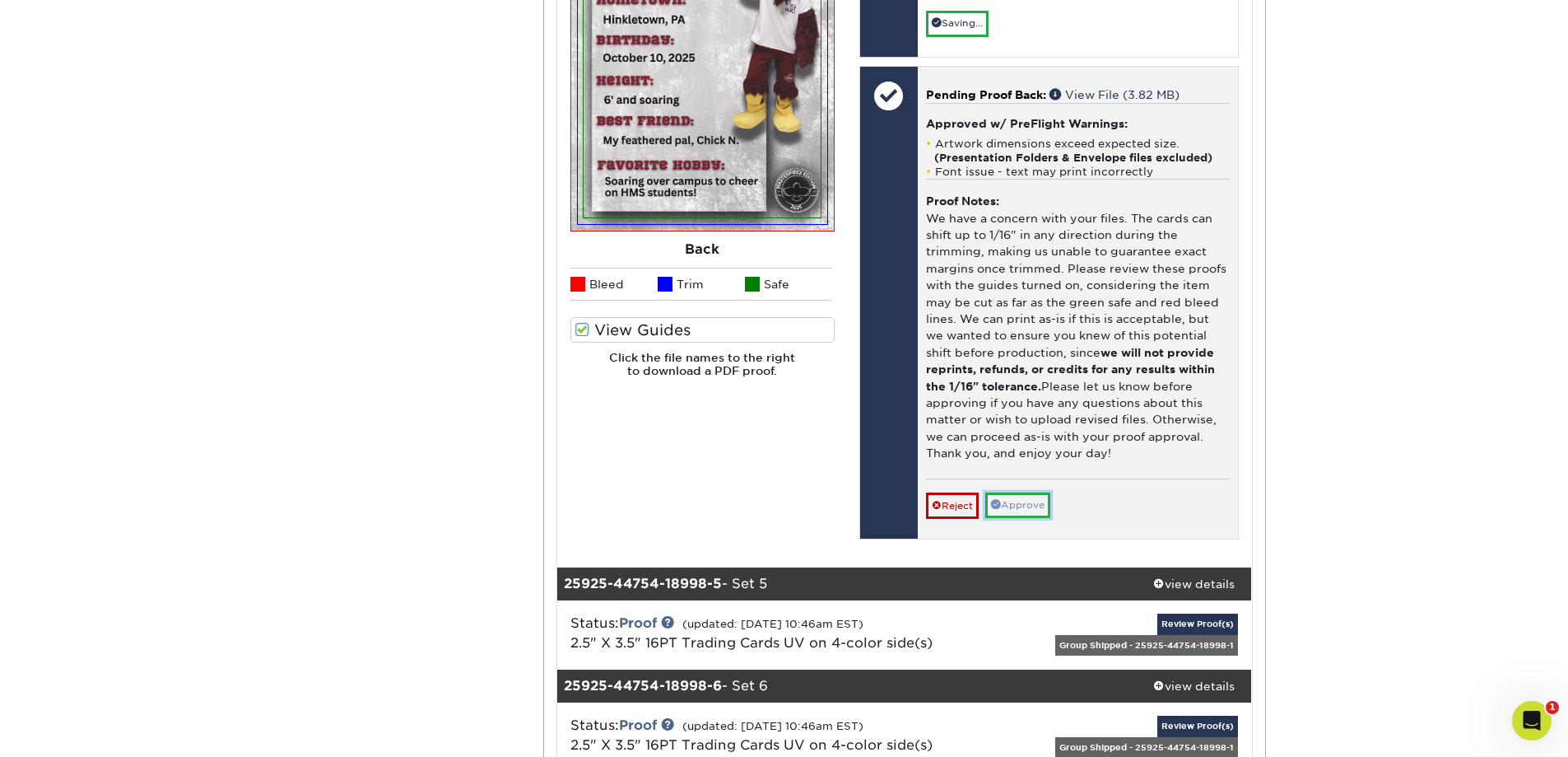
click at [1022, 509] on link "Approve" at bounding box center [1018, 506] width 65 height 26
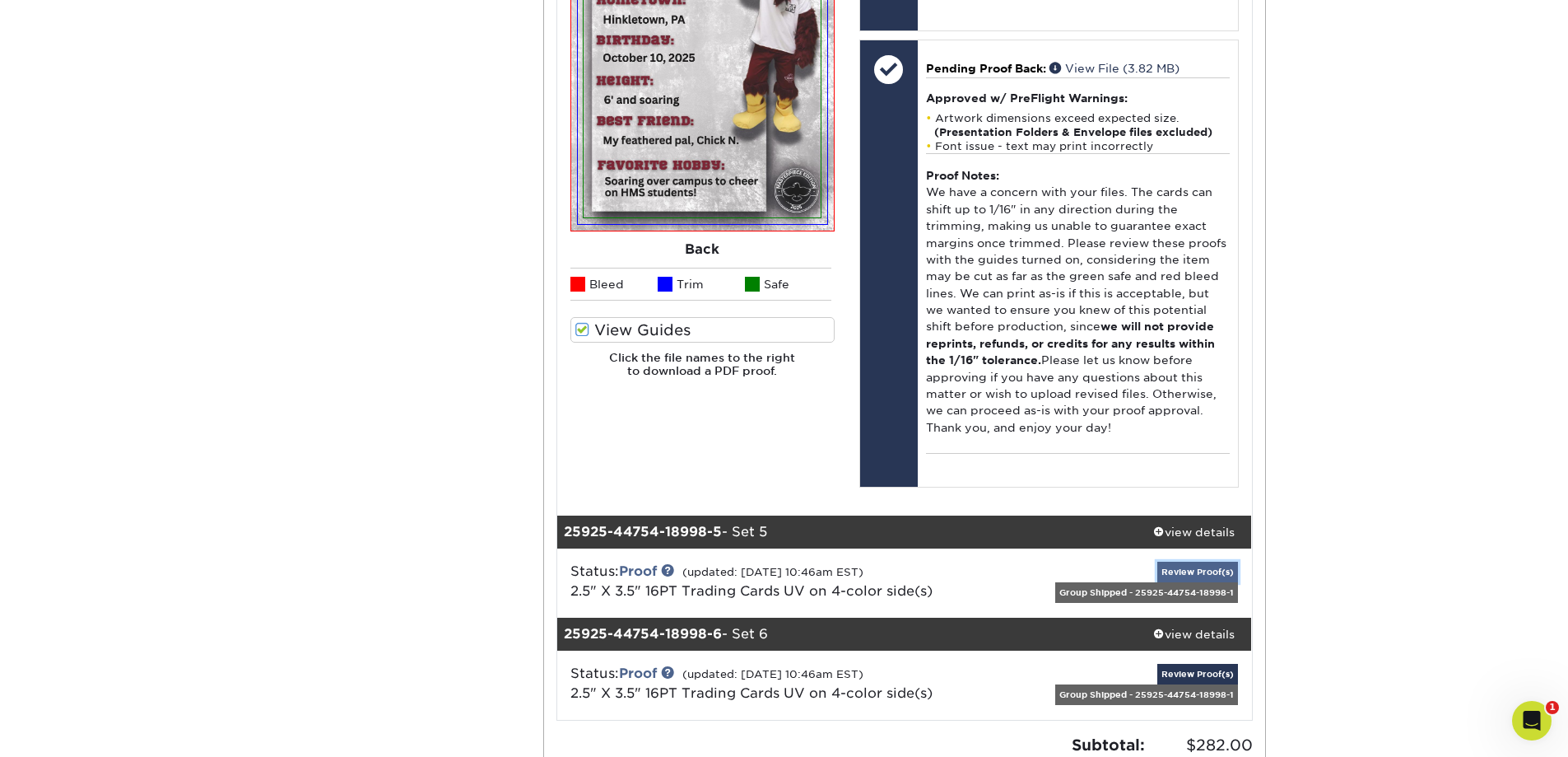
click at [1189, 574] on link "Review Proof(s)" at bounding box center [1198, 572] width 81 height 21
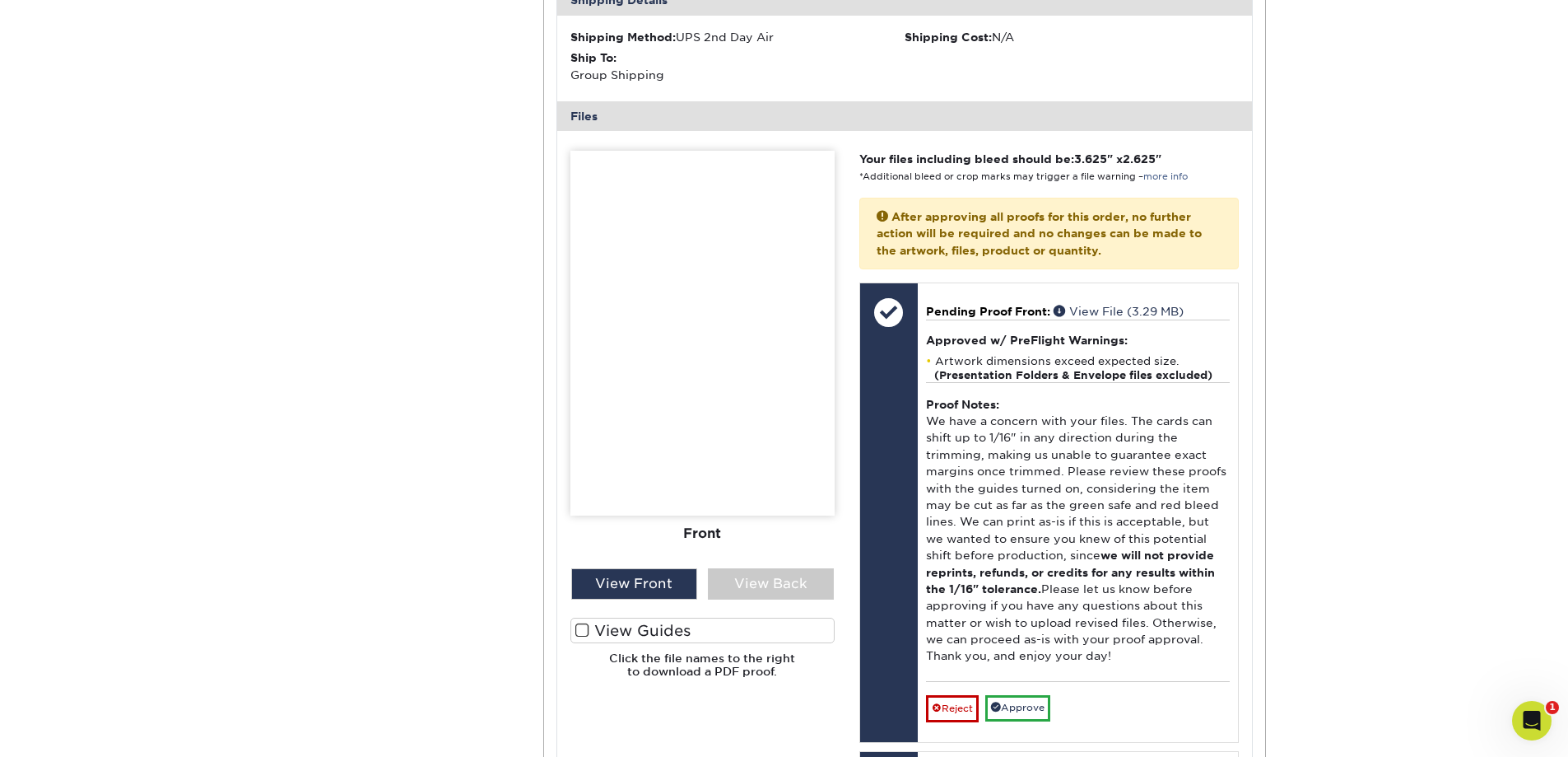
scroll to position [6508, 0]
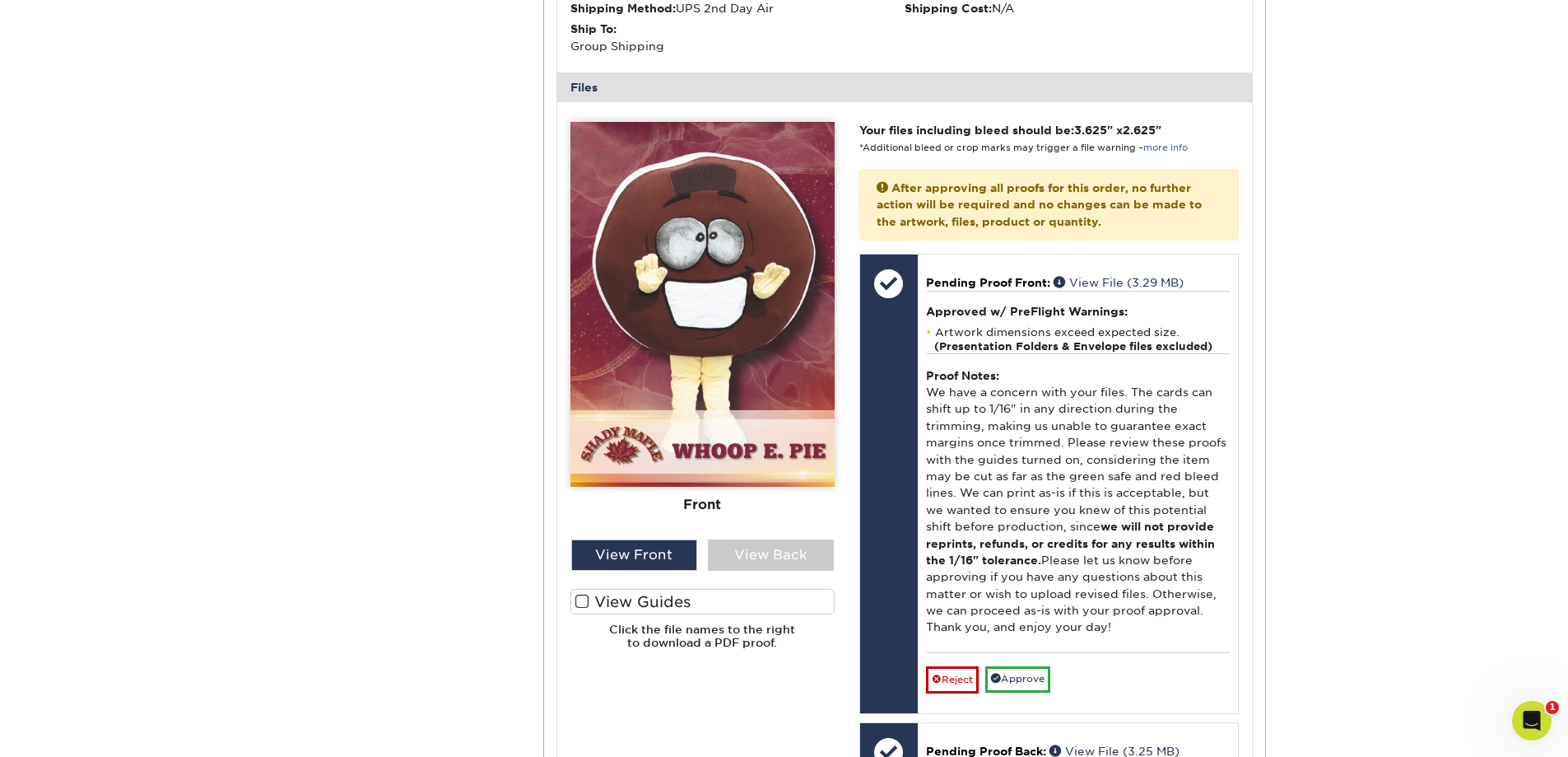
click at [597, 601] on label "View Guides" at bounding box center [703, 602] width 264 height 26
click at [0, 0] on input "View Guides" at bounding box center [0, 0] width 0 height 0
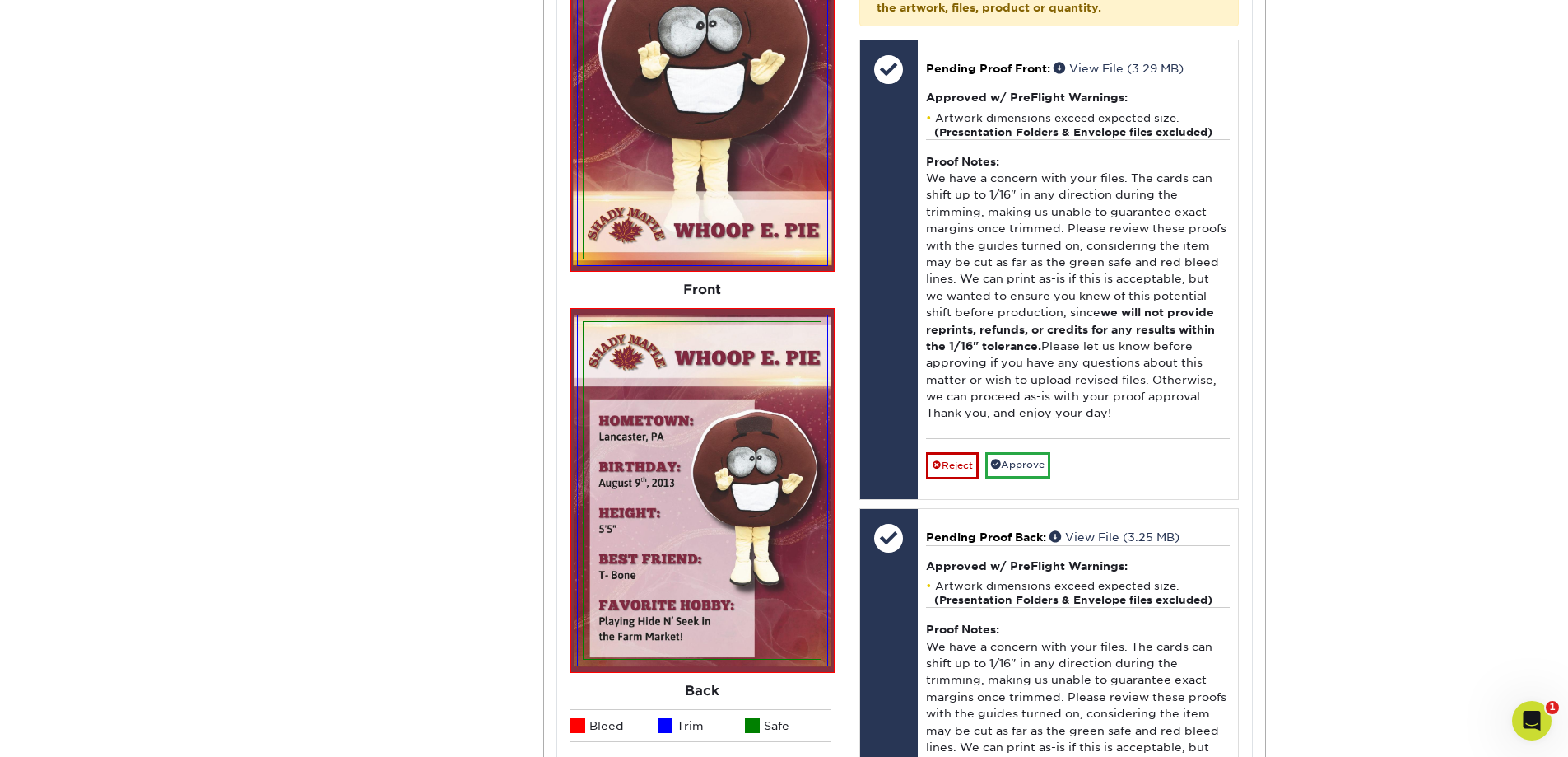
scroll to position [6755, 0]
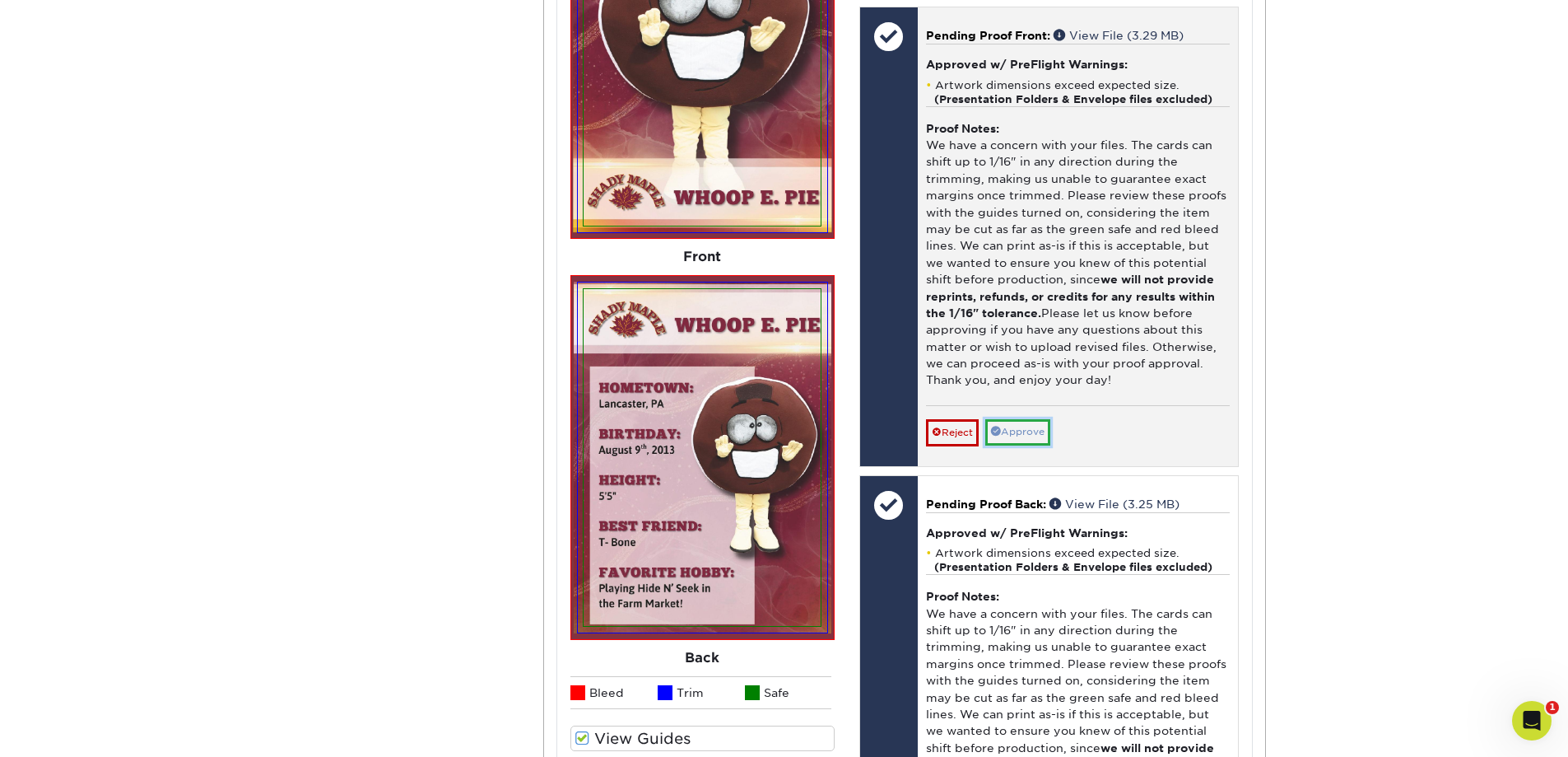
click at [1015, 426] on link "Approve" at bounding box center [1018, 432] width 65 height 26
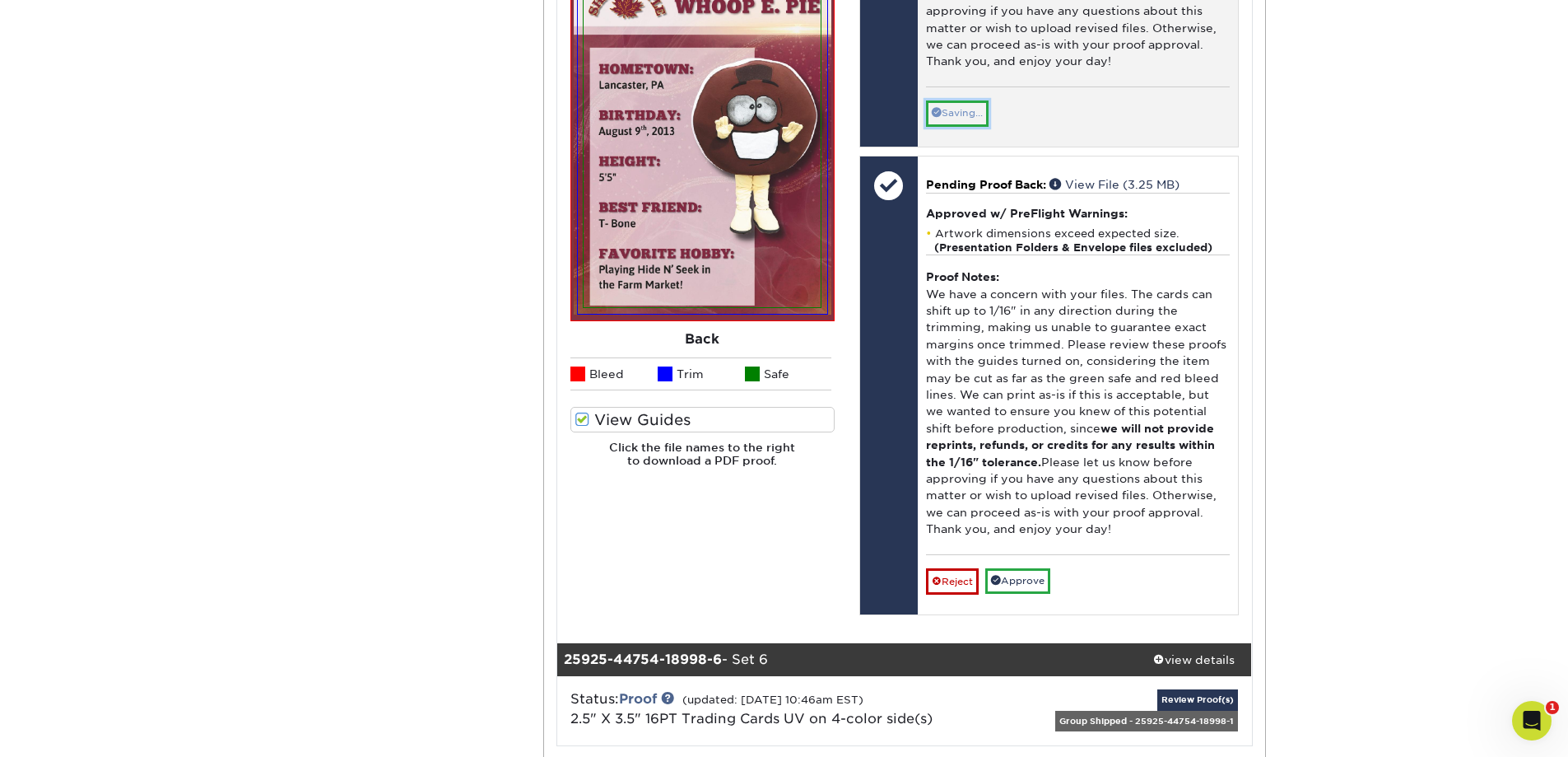
scroll to position [7167, 0]
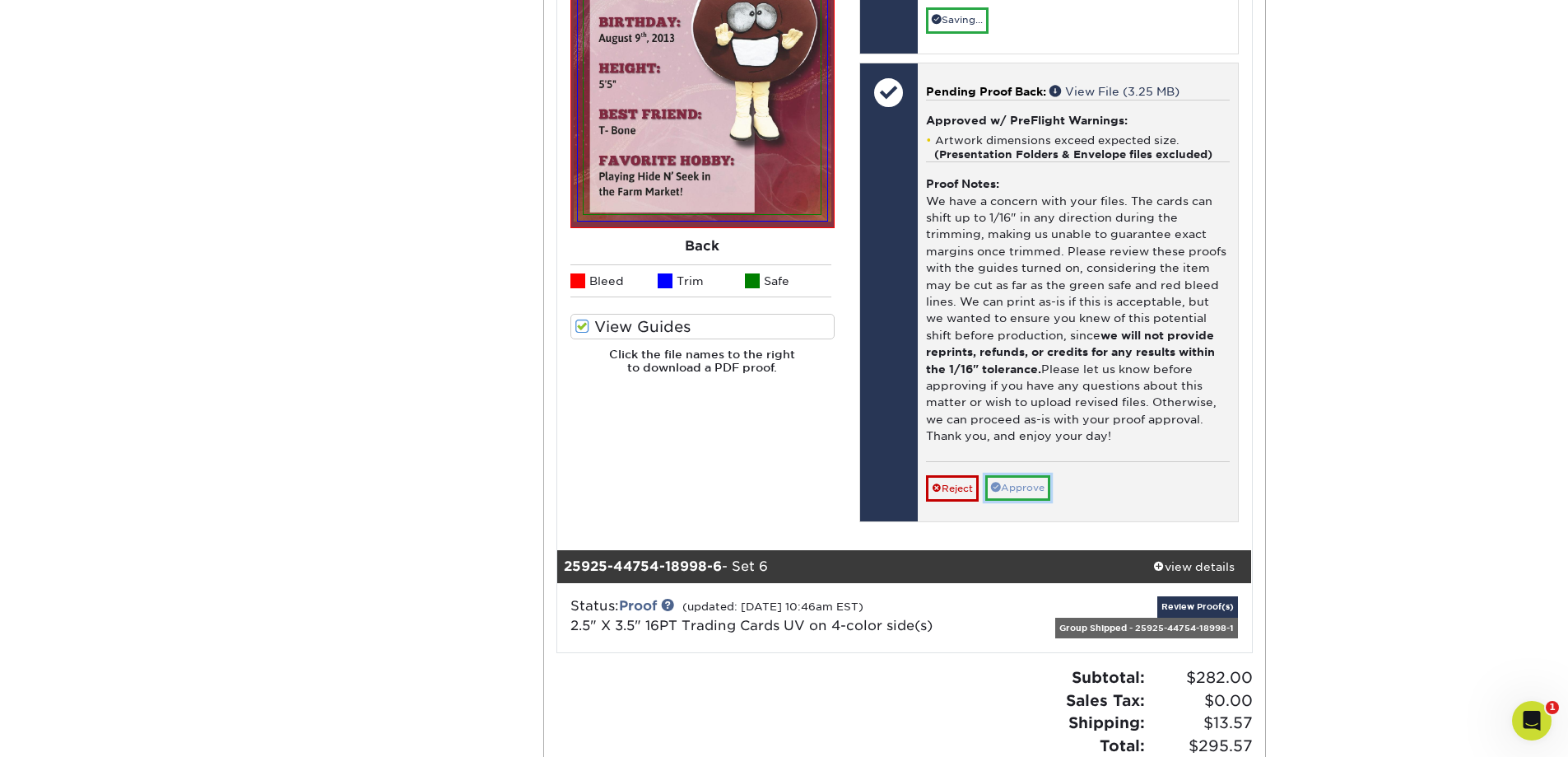
click at [1023, 489] on link "Approve" at bounding box center [1018, 488] width 65 height 26
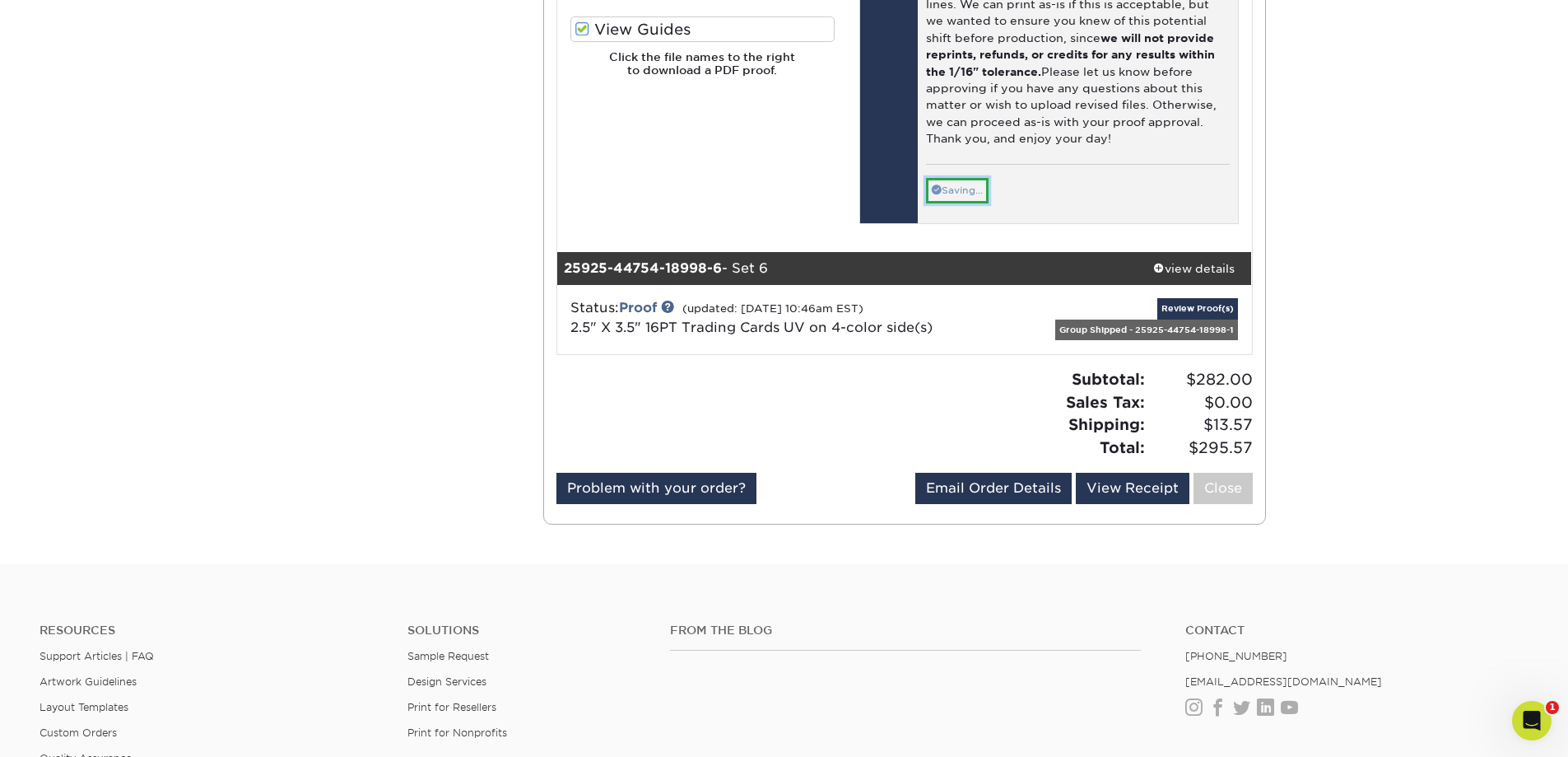
scroll to position [7496, 0]
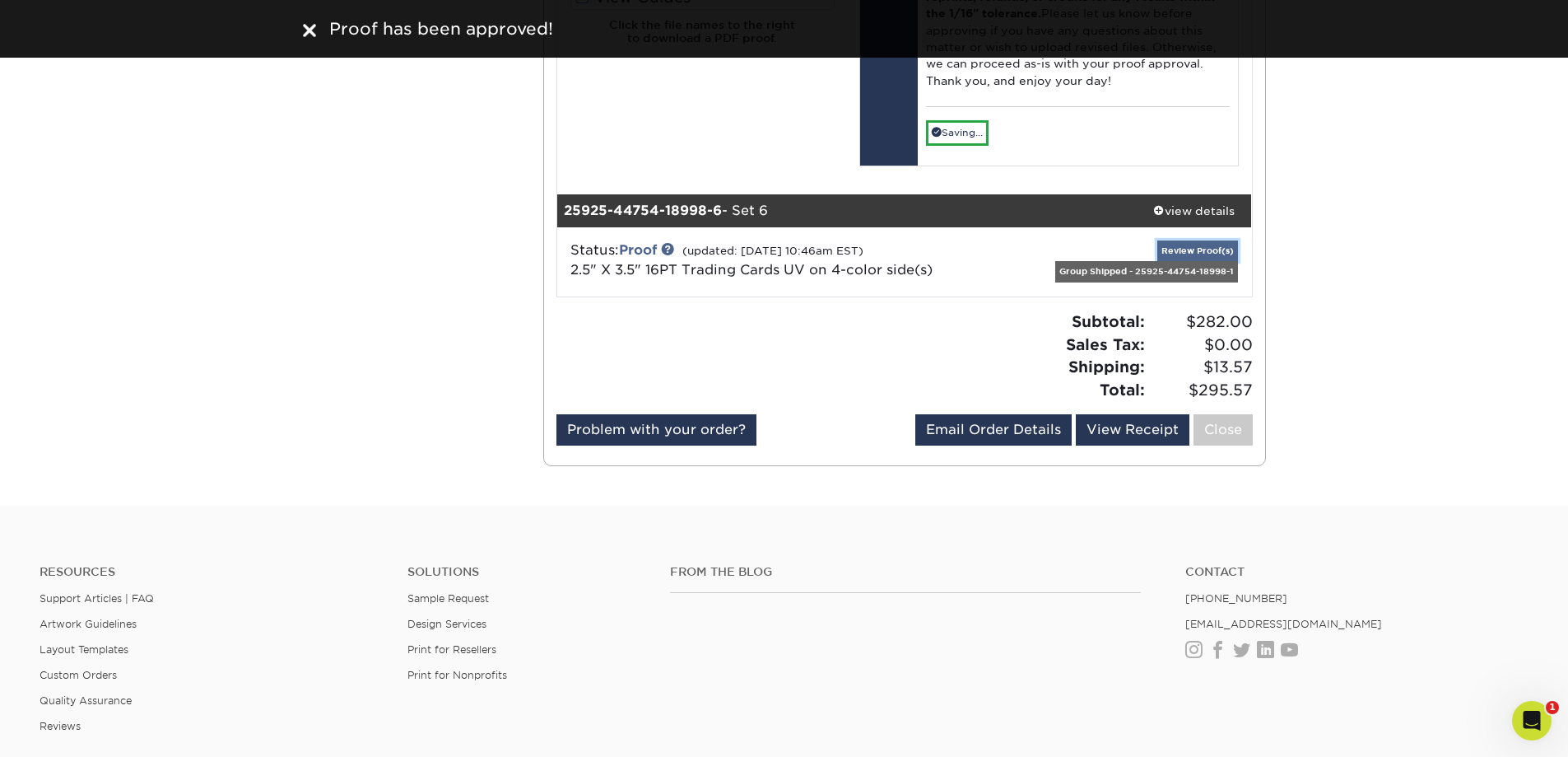
click at [1202, 249] on link "Review Proof(s)" at bounding box center [1198, 251] width 81 height 21
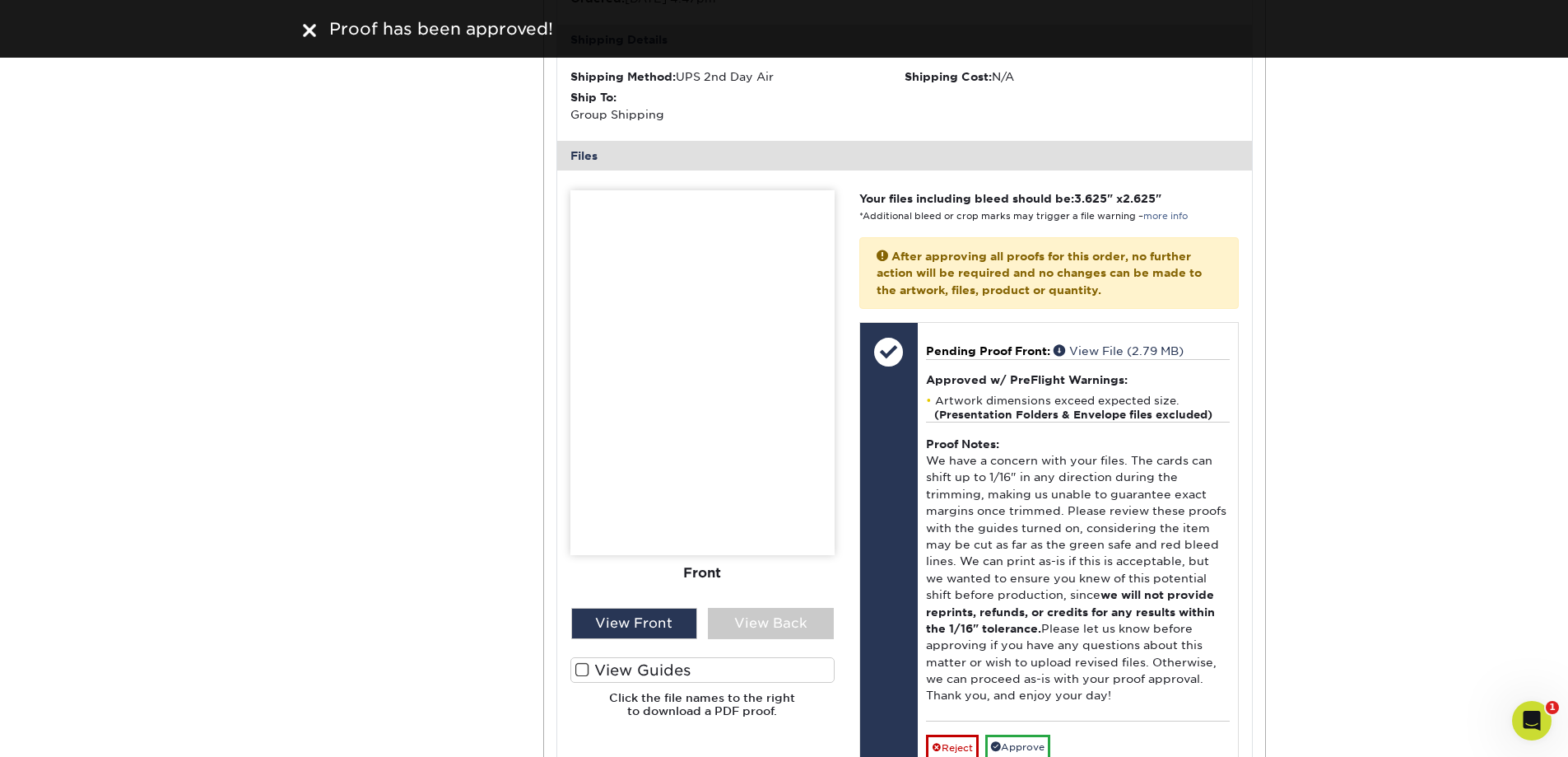
scroll to position [7909, 0]
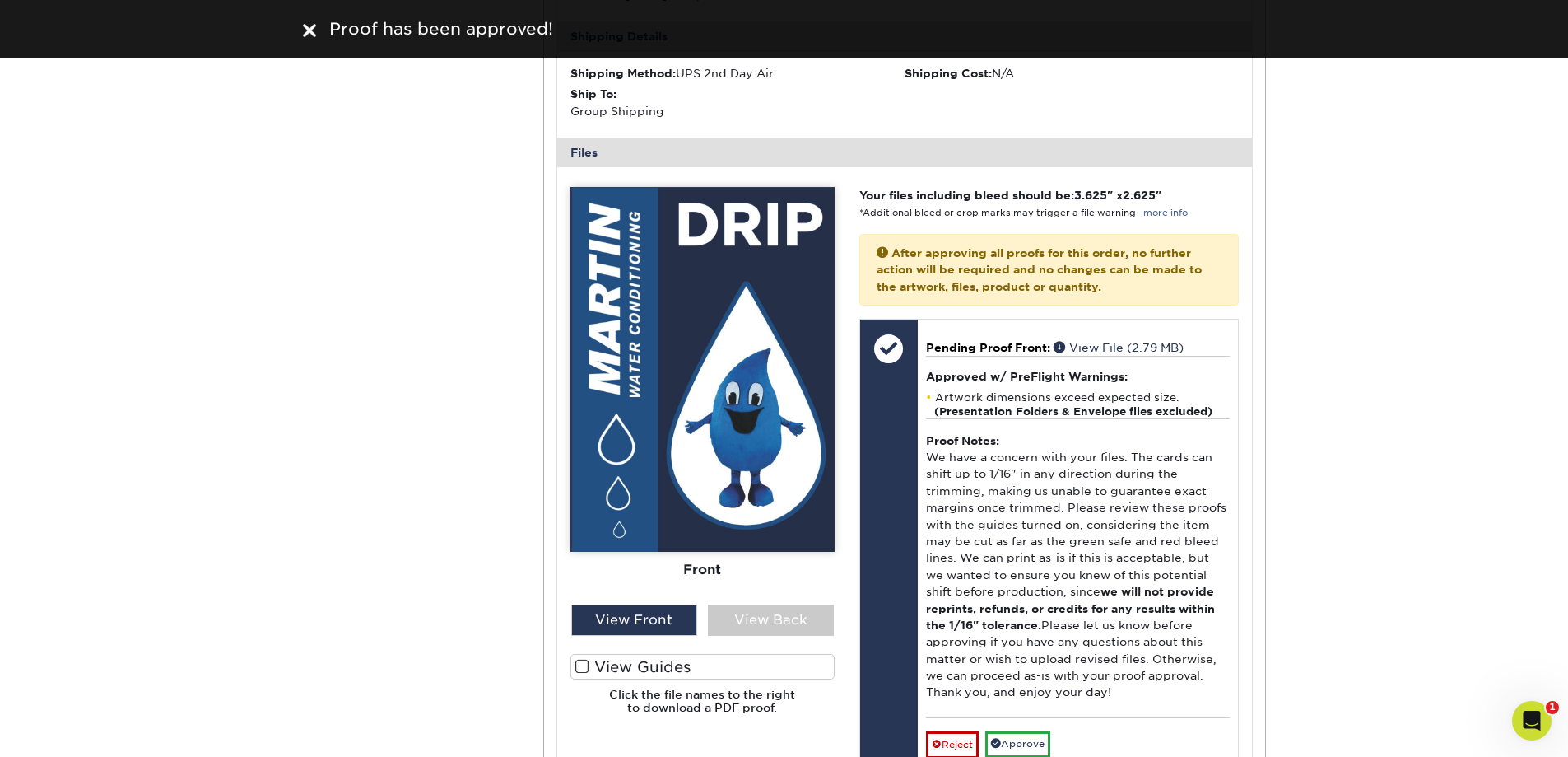
click at [590, 664] on label "View Guides" at bounding box center [703, 667] width 264 height 26
click at [0, 0] on input "View Guides" at bounding box center [0, 0] width 0 height 0
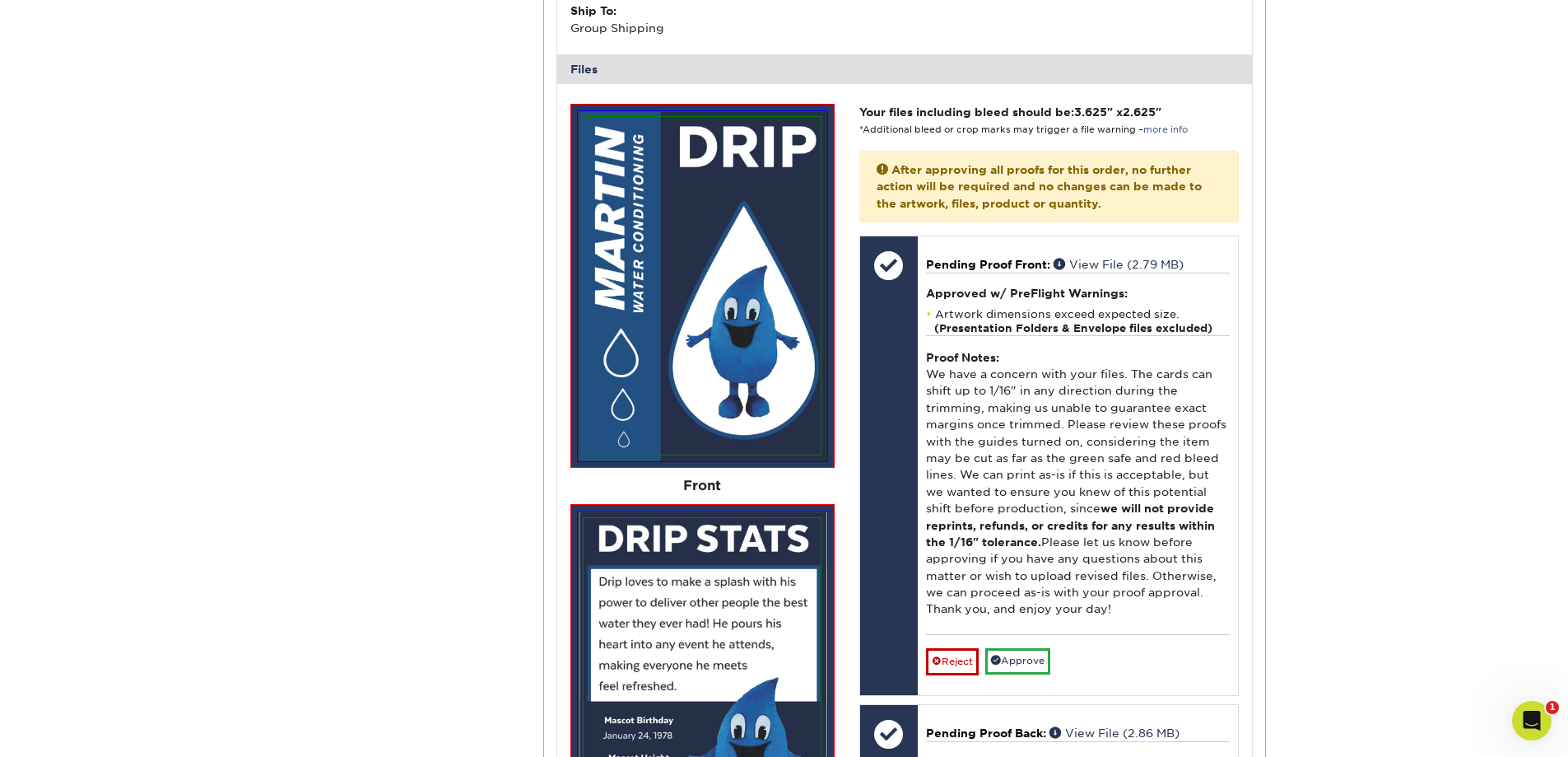
scroll to position [8156, 0]
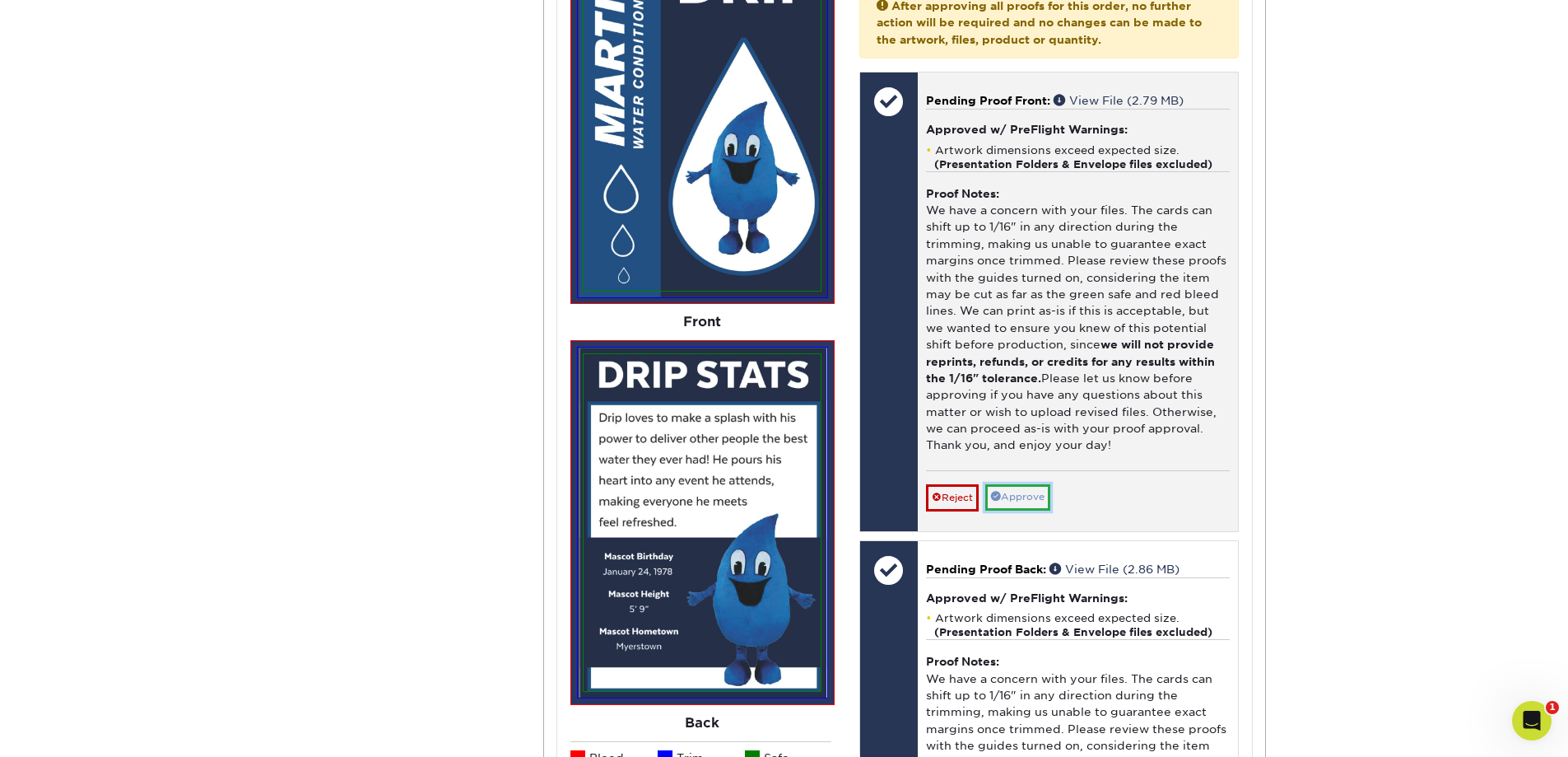
click at [1050, 498] on link "Approve" at bounding box center [1018, 497] width 65 height 26
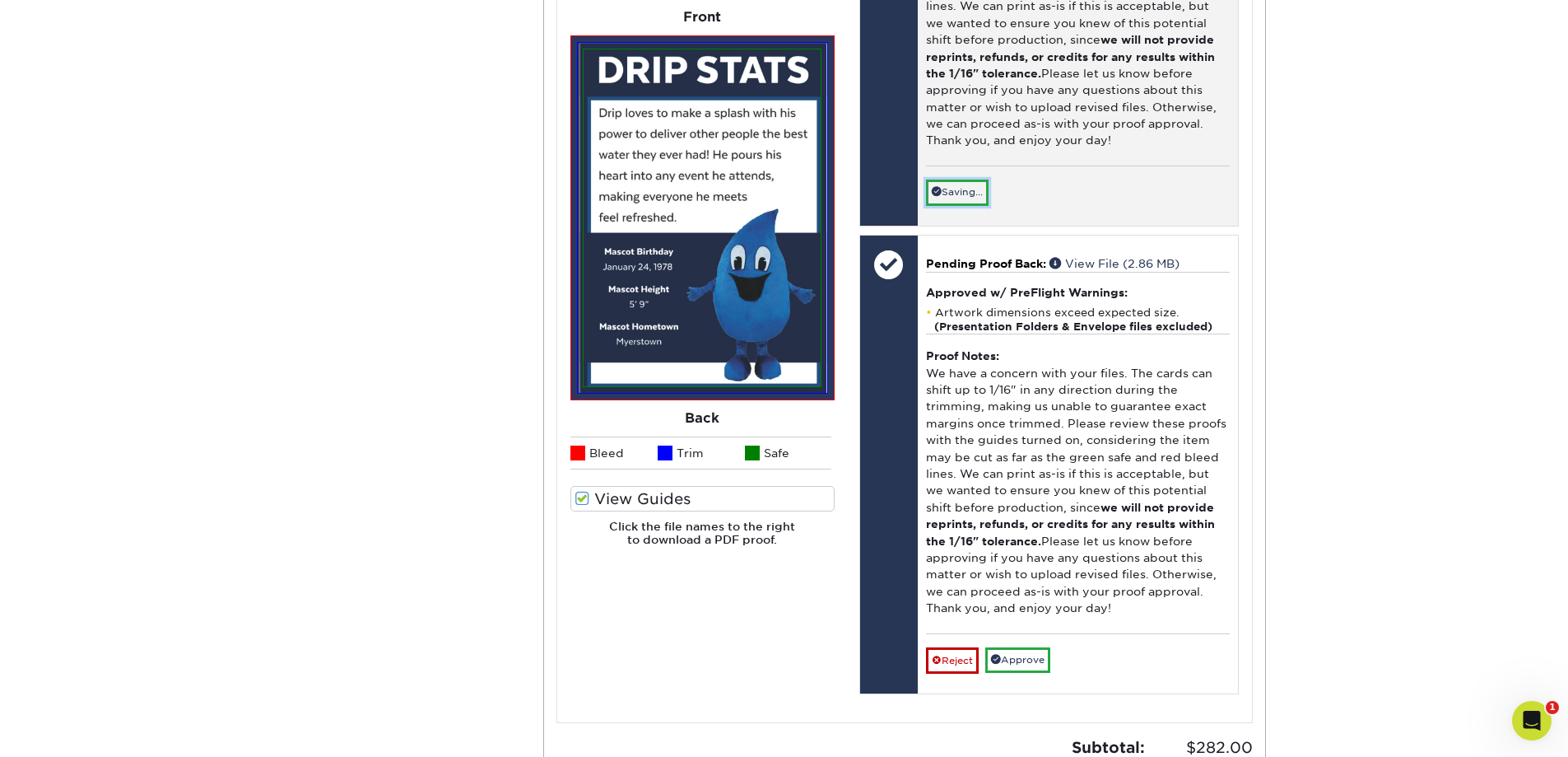
scroll to position [8485, 0]
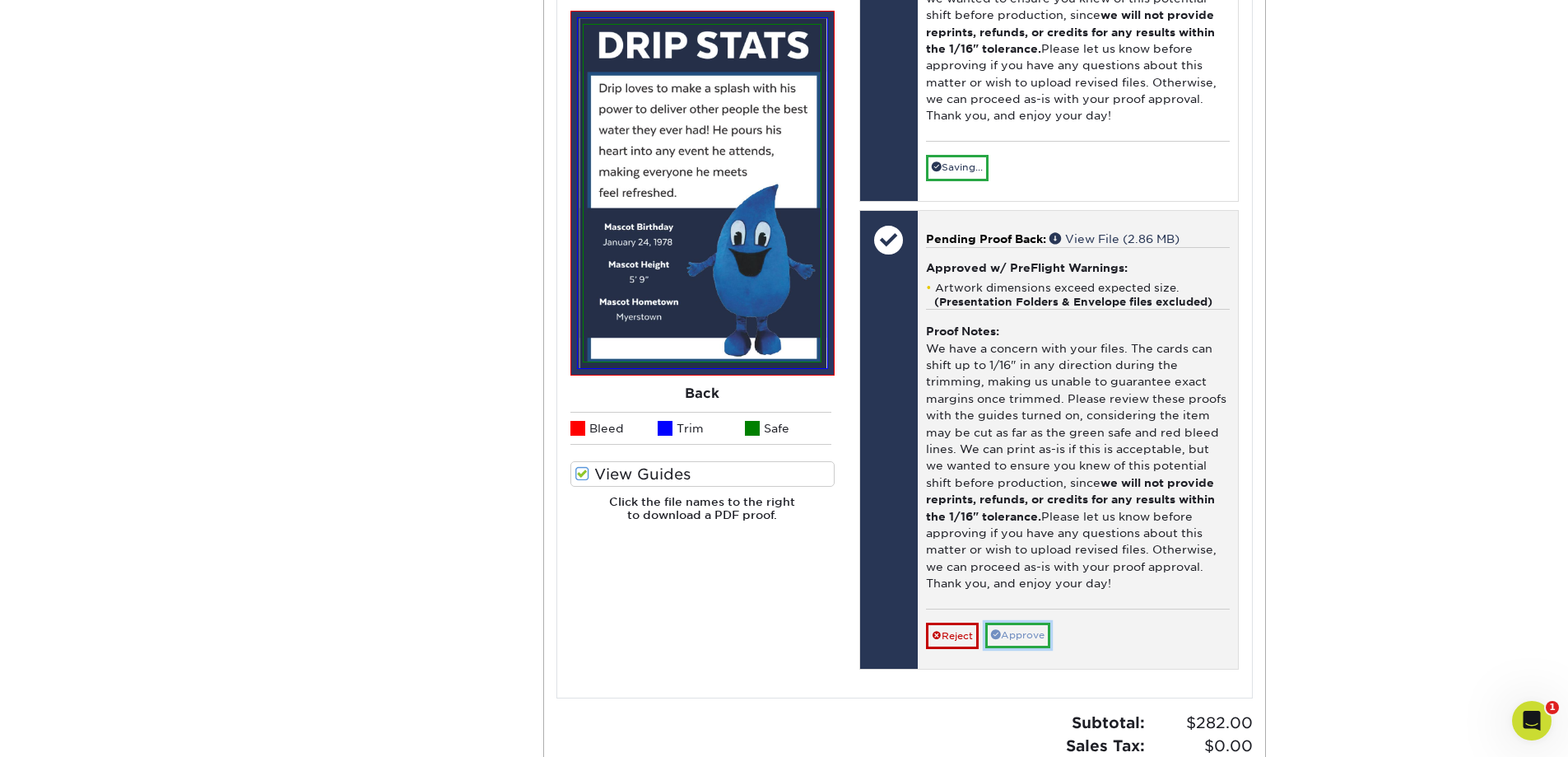
click at [1042, 628] on link "Approve" at bounding box center [1018, 635] width 65 height 26
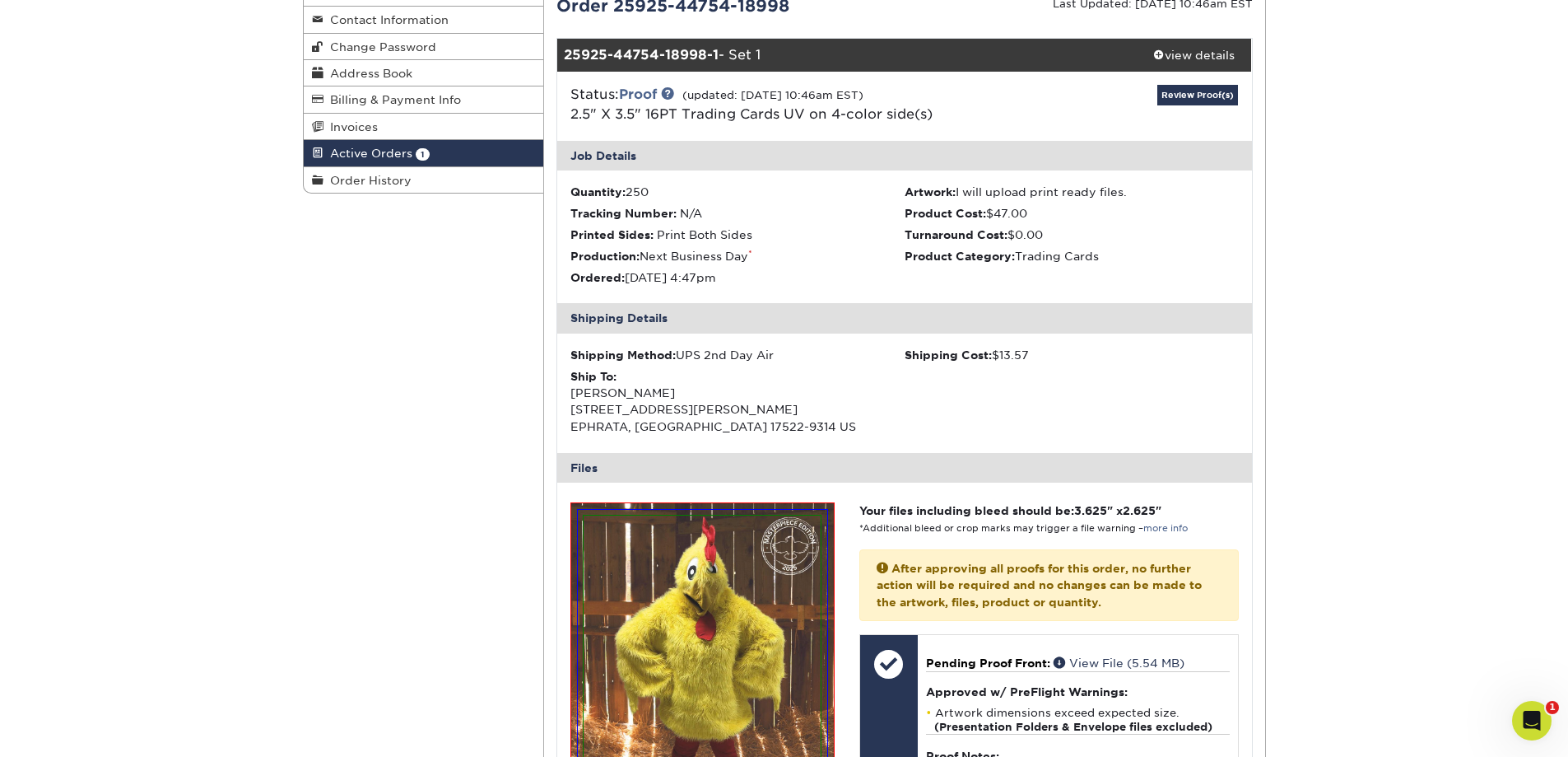
scroll to position [0, 0]
